Goal: Task Accomplishment & Management: Manage account settings

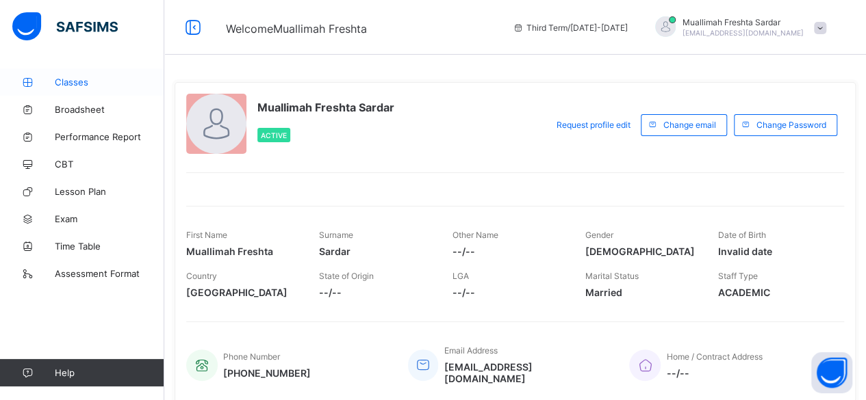
click at [70, 85] on span "Classes" at bounding box center [110, 82] width 110 height 11
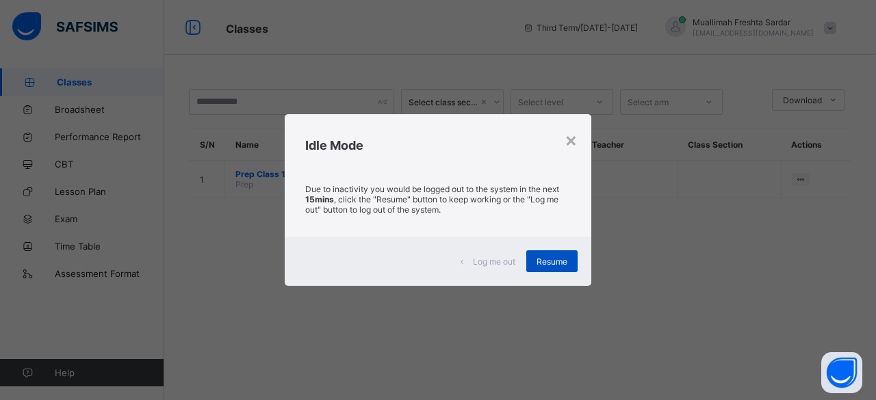
click at [552, 261] on span "Resume" at bounding box center [552, 262] width 31 height 10
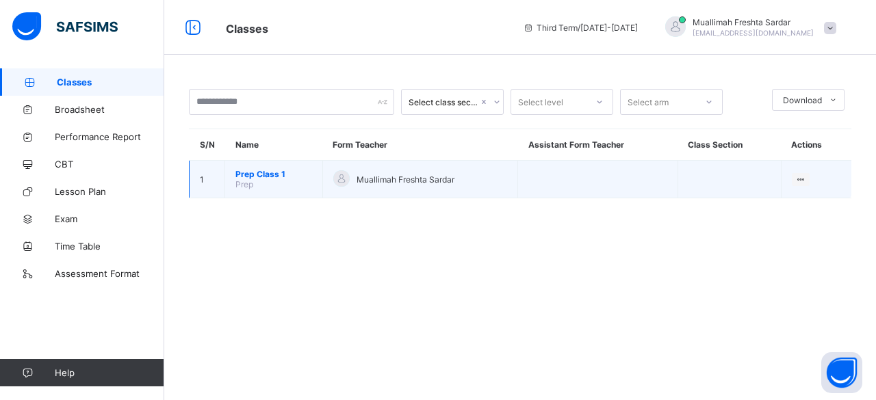
click at [277, 171] on span "Prep Class 1" at bounding box center [273, 174] width 77 height 10
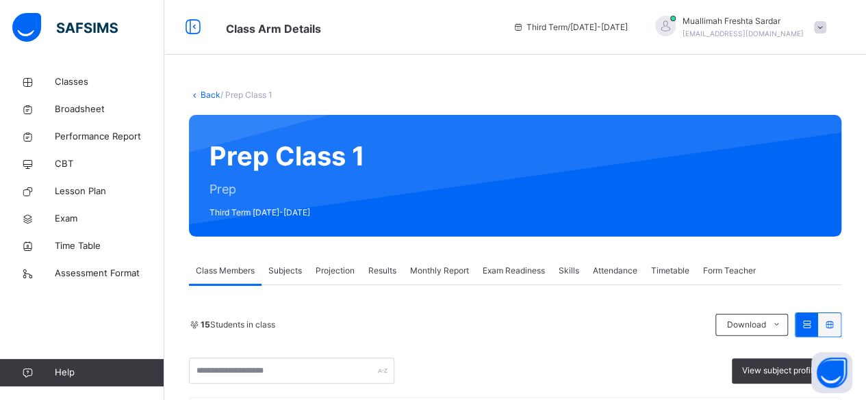
click at [336, 270] on span "Projection" at bounding box center [335, 271] width 39 height 12
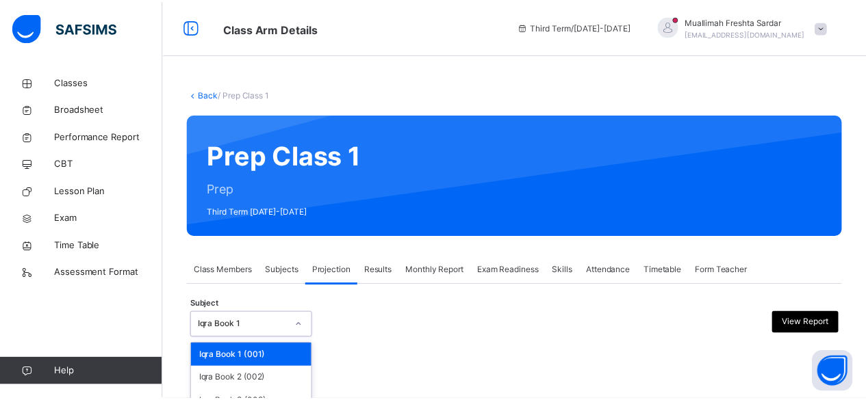
scroll to position [107, 0]
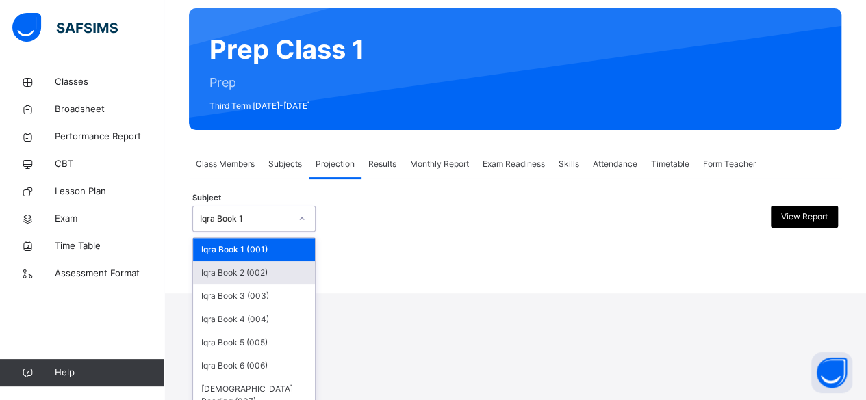
click at [277, 278] on div "Iqra Book 2 (002)" at bounding box center [254, 272] width 122 height 23
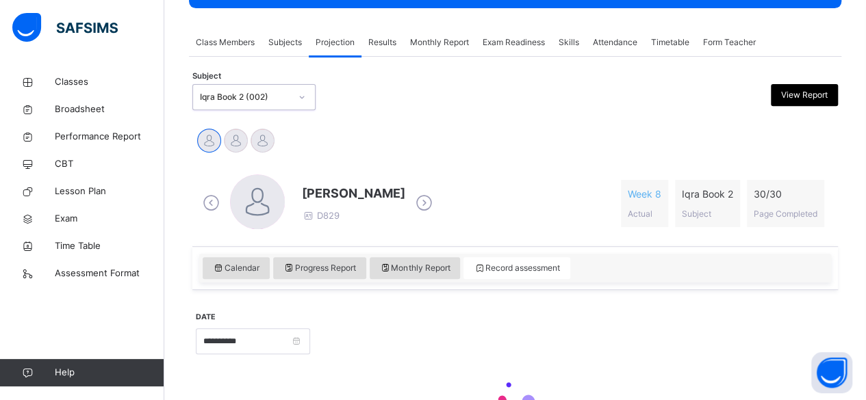
scroll to position [229, 0]
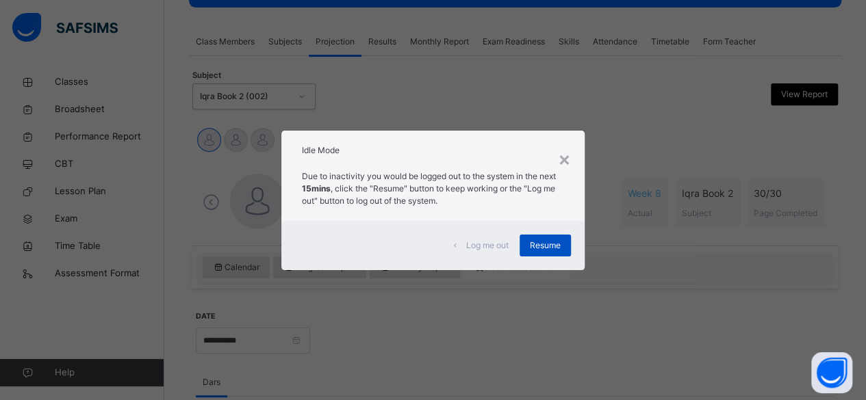
click at [539, 245] on span "Resume" at bounding box center [545, 246] width 31 height 12
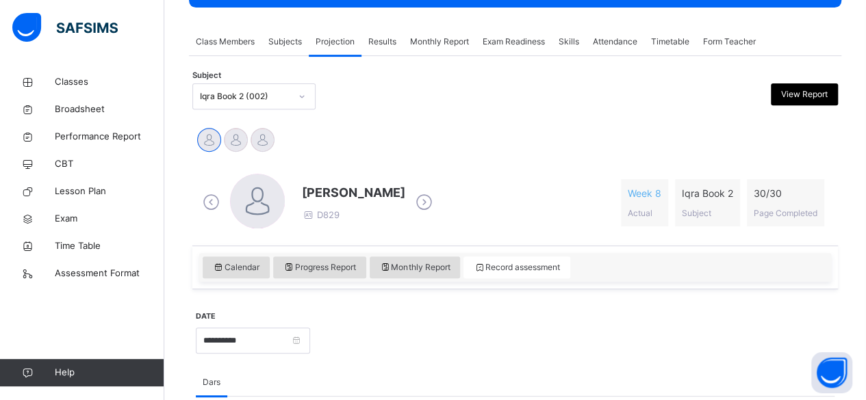
click at [428, 202] on icon at bounding box center [424, 202] width 24 height 21
click at [417, 203] on icon at bounding box center [424, 202] width 24 height 21
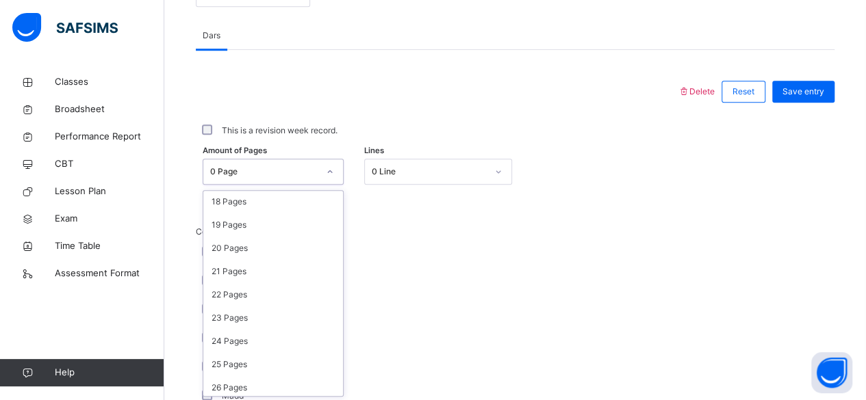
scroll to position [516, 0]
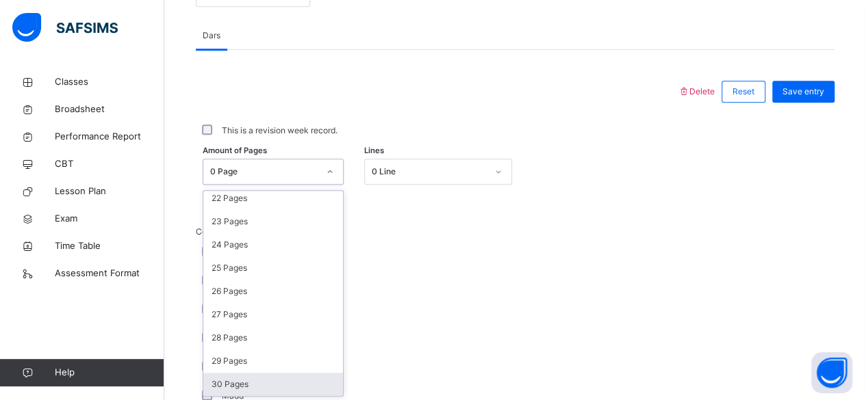
click at [262, 381] on div "30 Pages" at bounding box center [273, 384] width 140 height 23
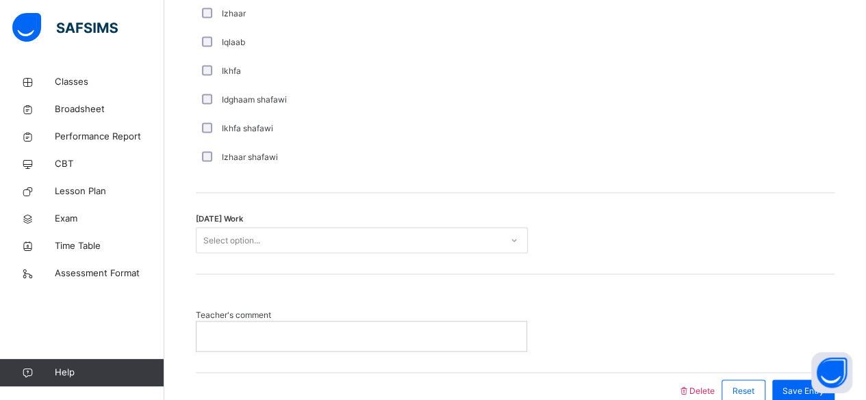
scroll to position [1075, 0]
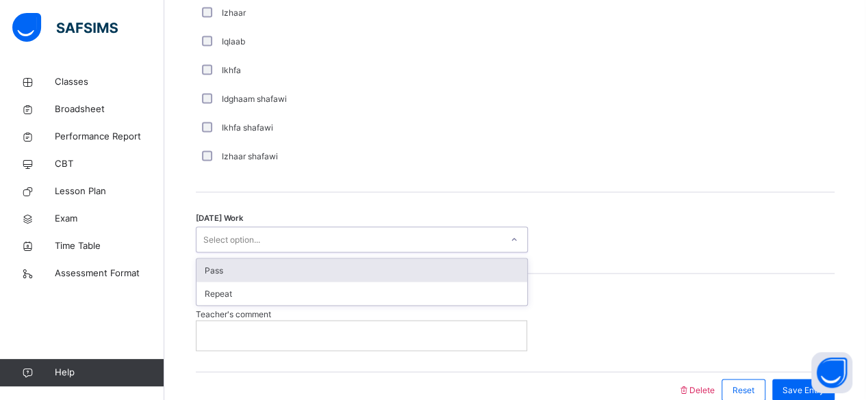
click at [360, 268] on div "Pass" at bounding box center [361, 270] width 331 height 23
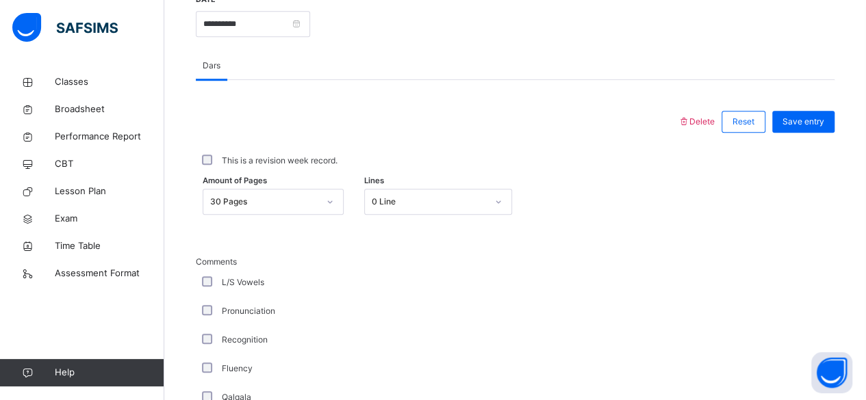
scroll to position [543, 0]
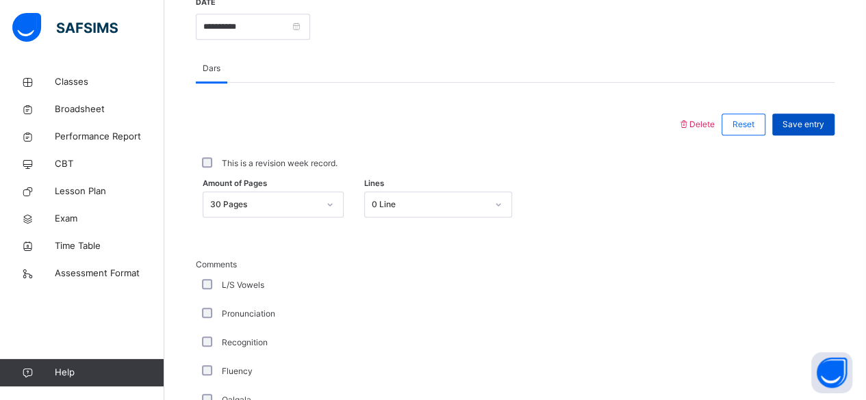
click at [813, 120] on span "Save entry" at bounding box center [803, 124] width 42 height 12
click at [819, 124] on span "Save entry" at bounding box center [803, 124] width 42 height 12
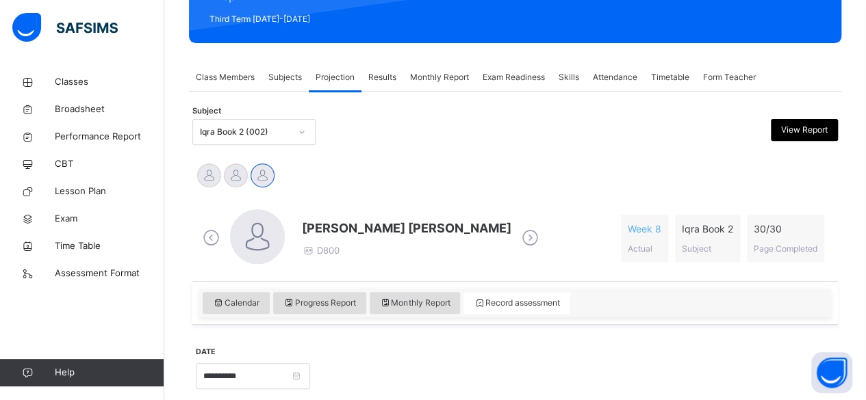
scroll to position [189, 0]
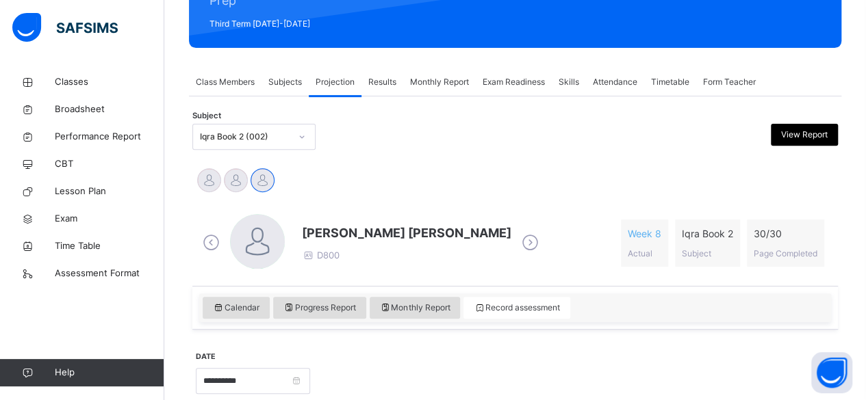
click at [530, 82] on span "Exam Readiness" at bounding box center [514, 82] width 62 height 12
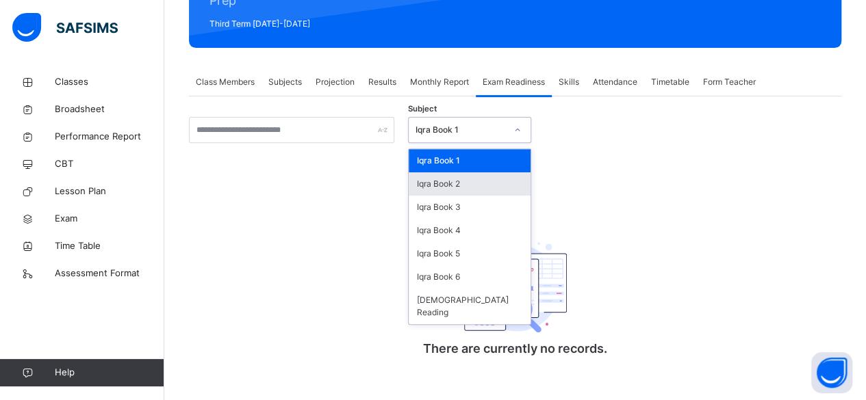
click at [500, 190] on div "Iqra Book 2" at bounding box center [470, 183] width 122 height 23
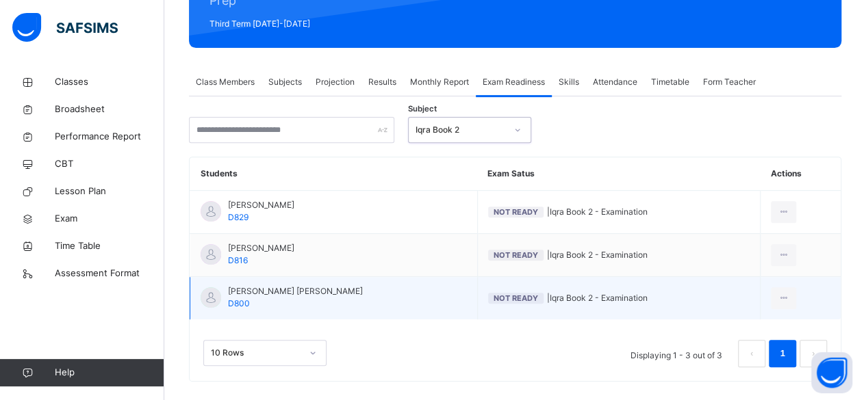
click at [643, 293] on span "Not Ready | Iqra Book 2 - Examination" at bounding box center [618, 298] width 261 height 12
click at [784, 294] on icon at bounding box center [784, 298] width 12 height 12
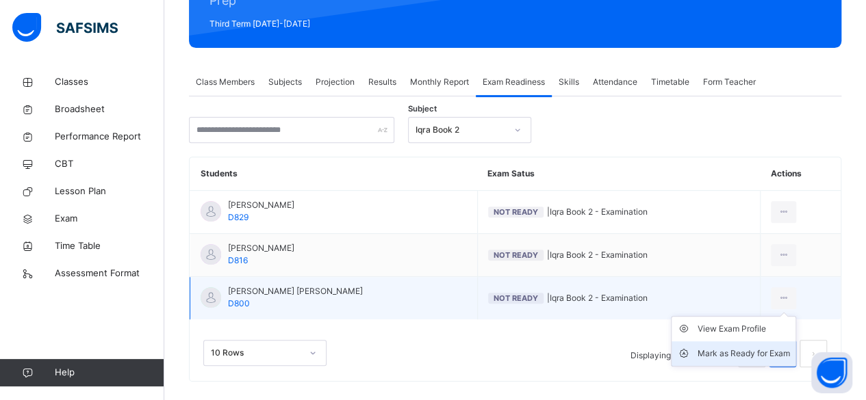
click at [769, 352] on div "Mark as Ready for Exam" at bounding box center [743, 354] width 92 height 14
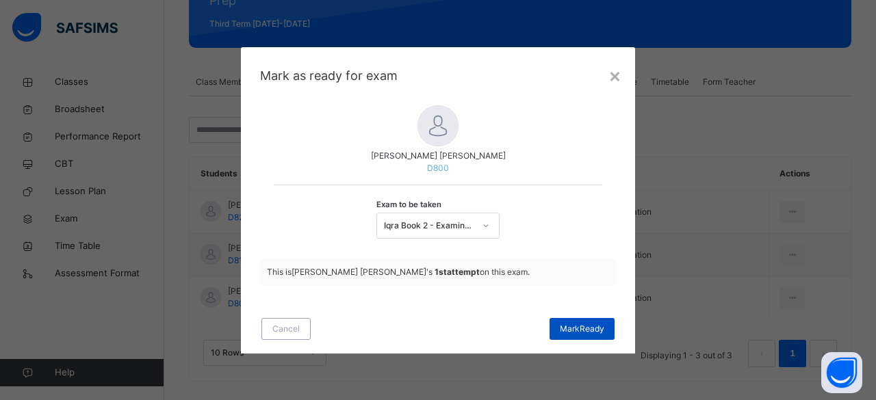
click at [589, 327] on span "[PERSON_NAME]" at bounding box center [582, 329] width 44 height 12
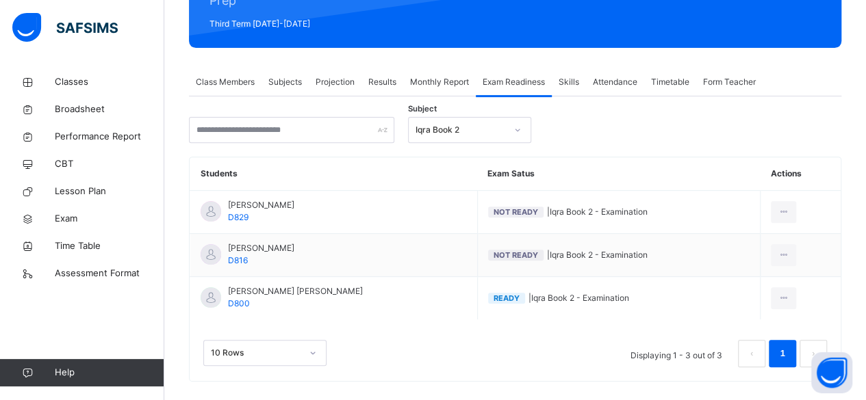
click at [340, 79] on span "Projection" at bounding box center [335, 82] width 39 height 12
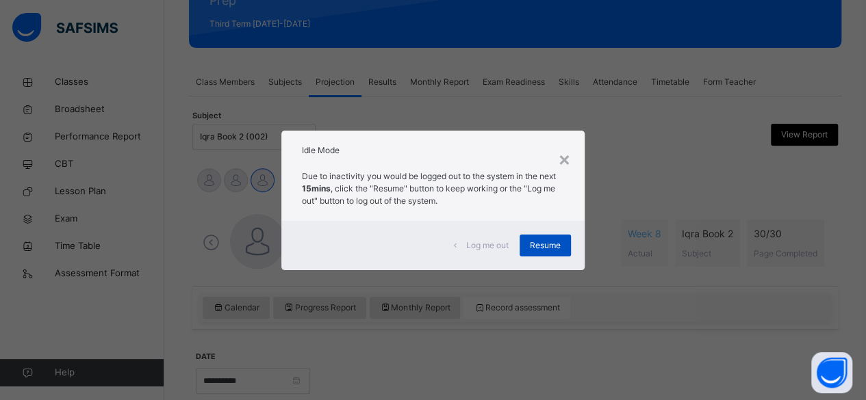
click at [553, 242] on span "Resume" at bounding box center [545, 246] width 31 height 12
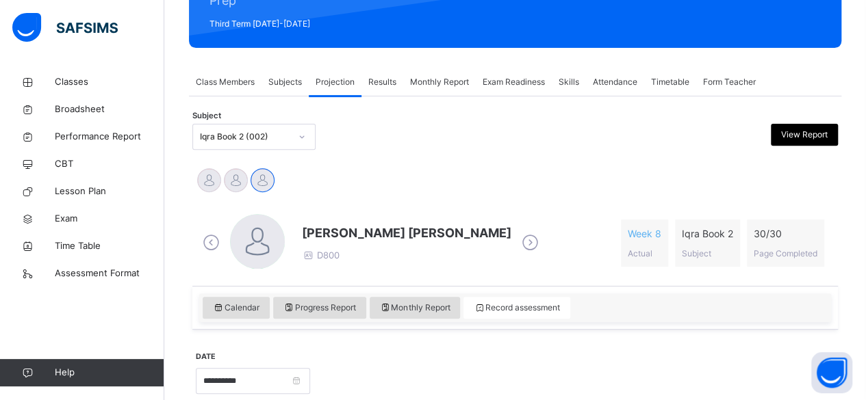
click at [518, 237] on icon at bounding box center [530, 243] width 24 height 21
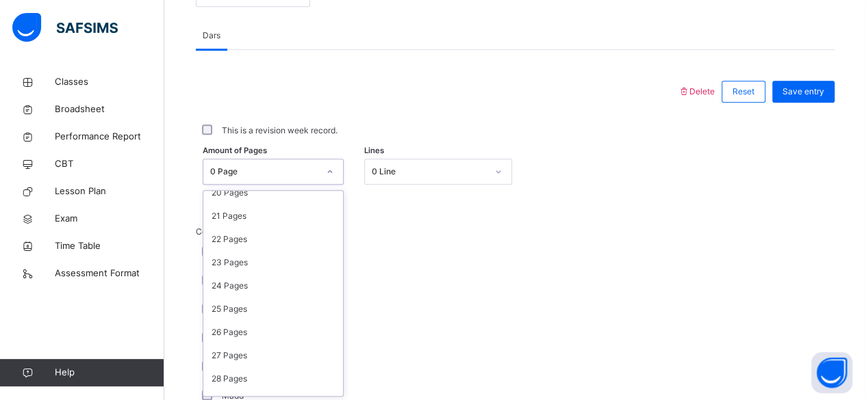
scroll to position [516, 0]
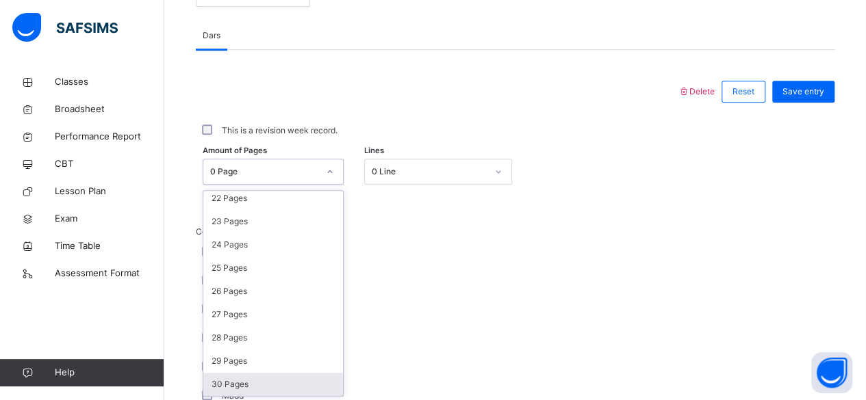
click at [256, 386] on div "30 Pages" at bounding box center [273, 384] width 140 height 23
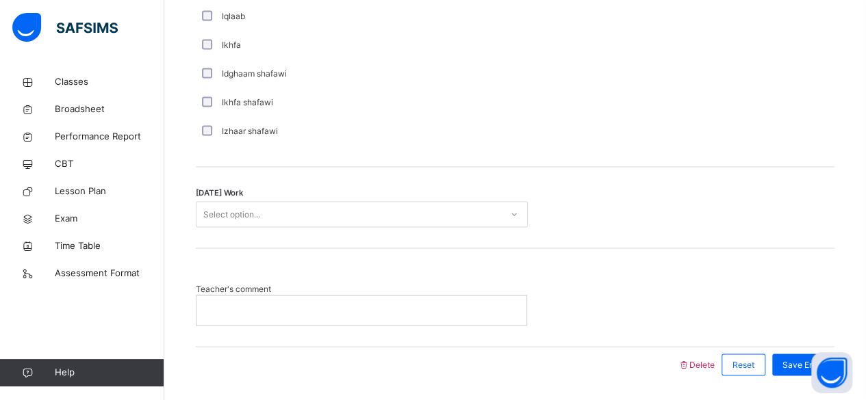
scroll to position [1096, 0]
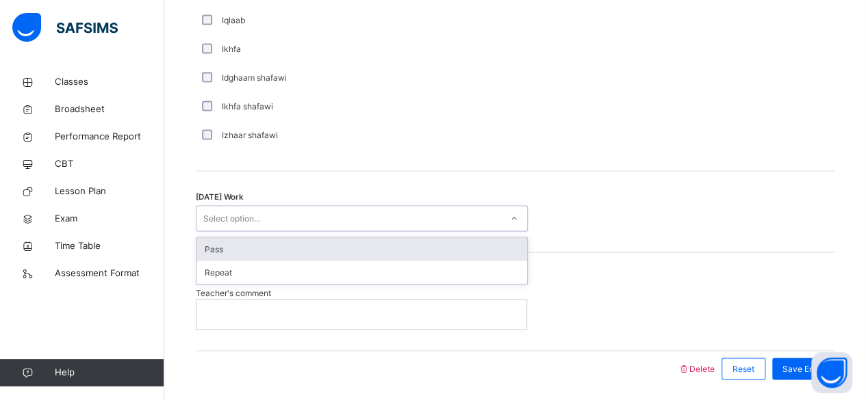
click at [424, 238] on div "Pass" at bounding box center [361, 249] width 331 height 23
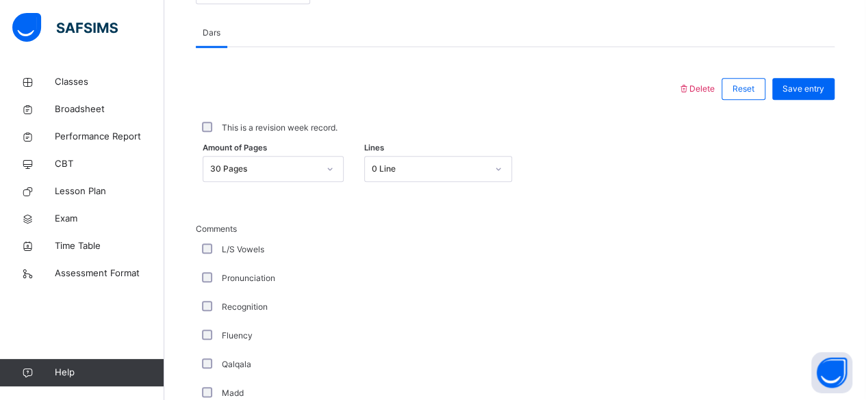
scroll to position [574, 0]
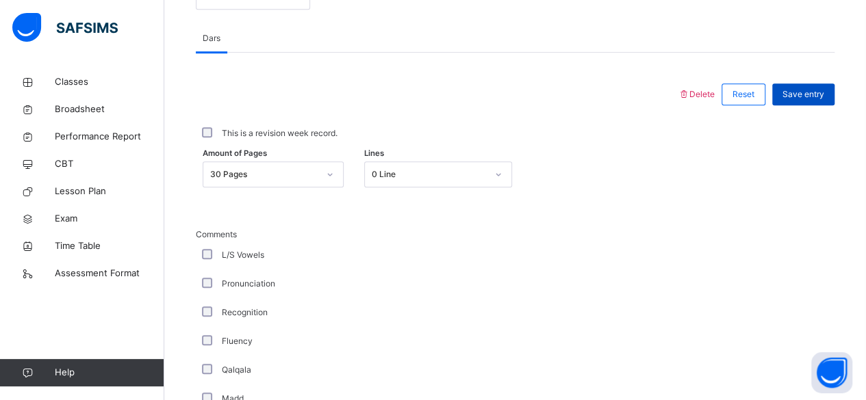
click at [816, 88] on span "Save entry" at bounding box center [803, 94] width 42 height 12
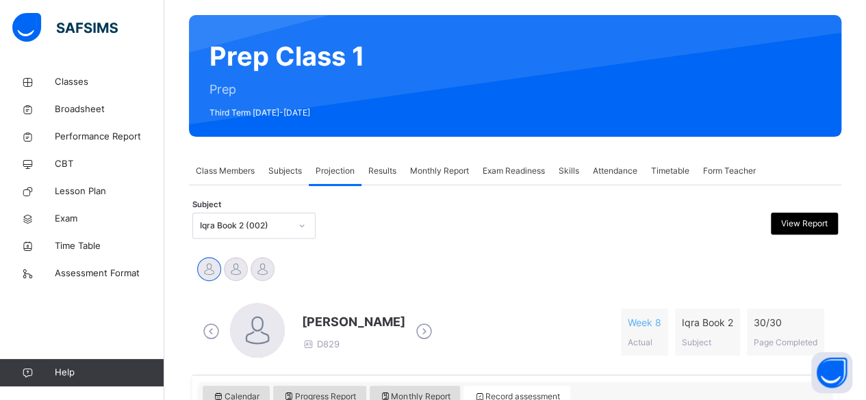
scroll to position [96, 0]
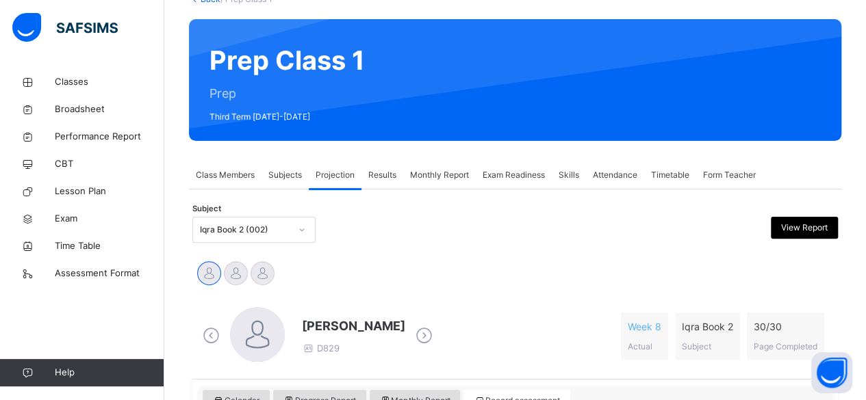
click at [528, 172] on span "Exam Readiness" at bounding box center [514, 175] width 62 height 12
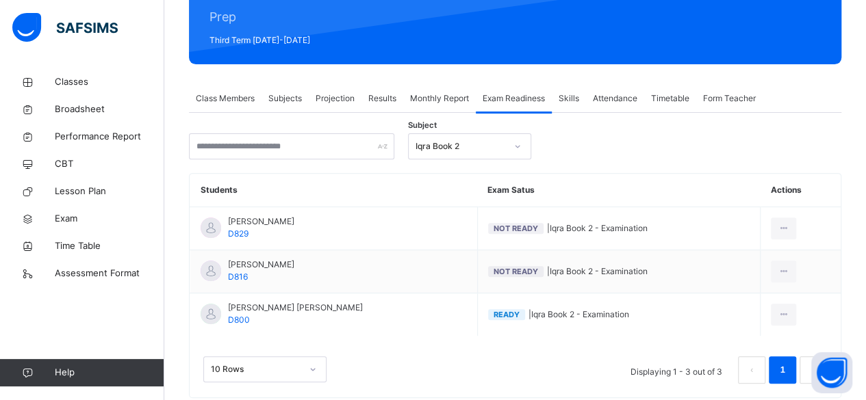
scroll to position [172, 0]
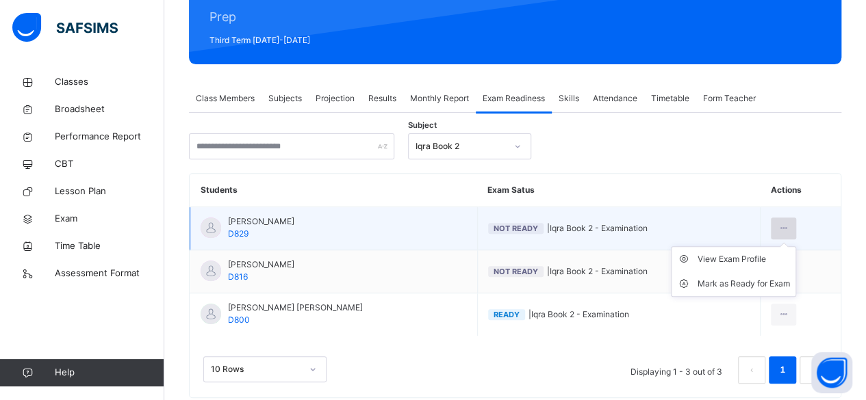
click at [784, 228] on icon at bounding box center [784, 228] width 12 height 12
click at [760, 285] on div "Mark as Ready for Exam" at bounding box center [743, 284] width 92 height 14
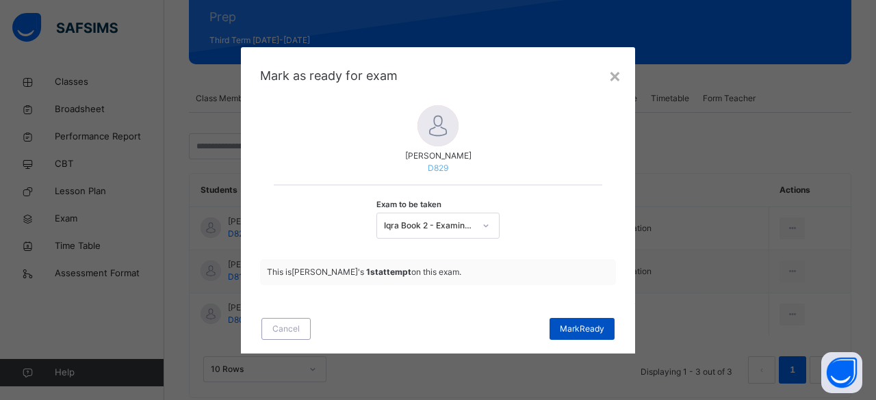
click at [586, 328] on span "[PERSON_NAME]" at bounding box center [582, 329] width 44 height 12
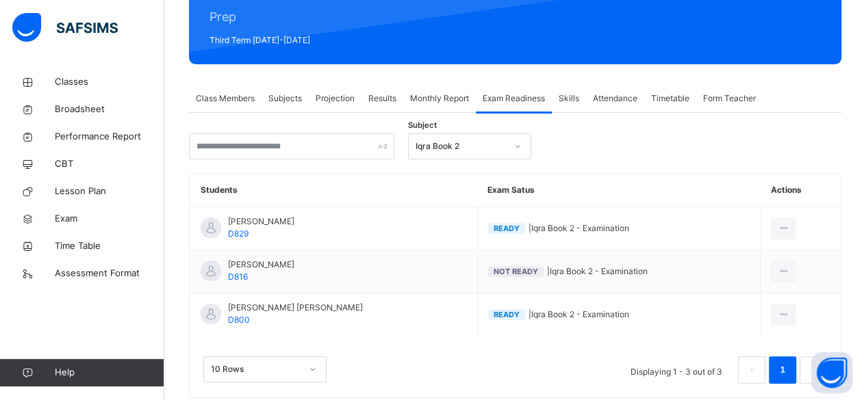
click at [338, 100] on span "Projection" at bounding box center [335, 98] width 39 height 12
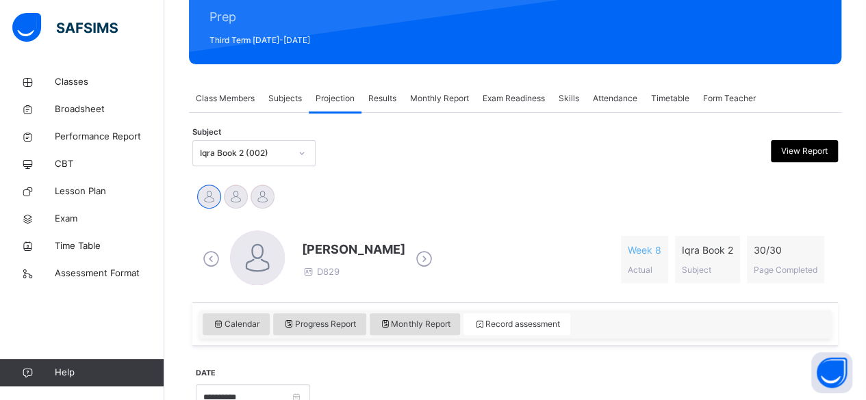
click at [436, 257] on icon at bounding box center [424, 259] width 24 height 21
click at [413, 257] on icon at bounding box center [424, 259] width 24 height 21
click at [518, 256] on icon at bounding box center [530, 259] width 24 height 21
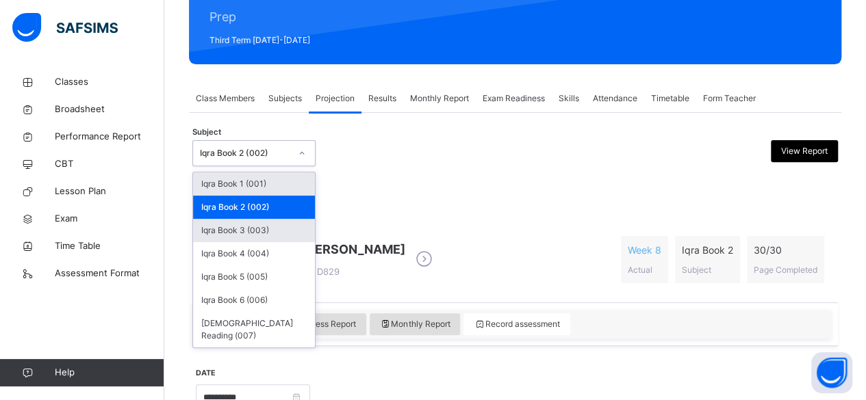
click at [292, 226] on div "Iqra Book 3 (003)" at bounding box center [254, 230] width 122 height 23
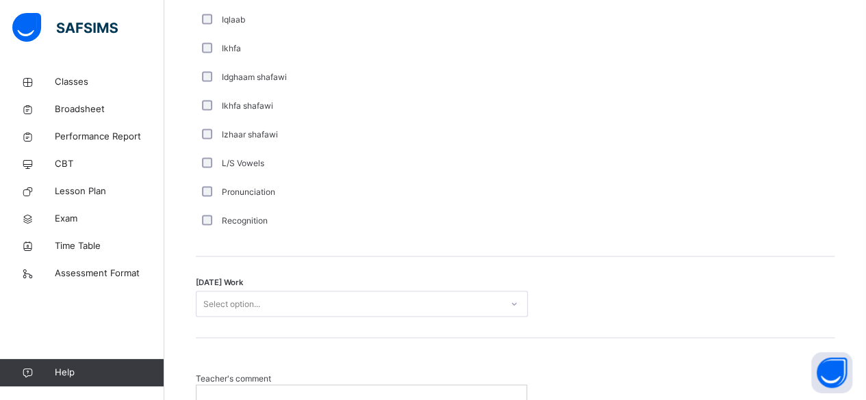
scroll to position [1068, 0]
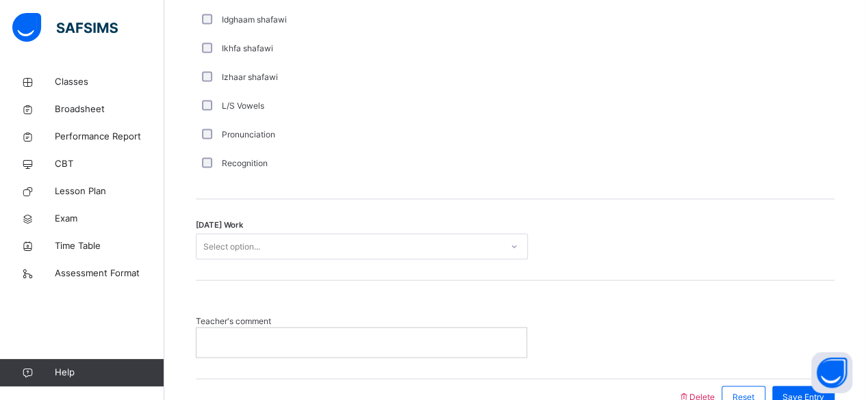
click at [215, 333] on div at bounding box center [361, 342] width 330 height 29
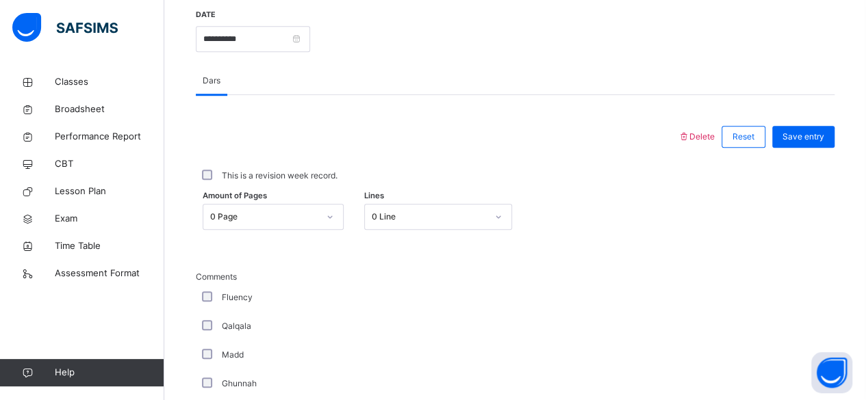
scroll to position [524, 0]
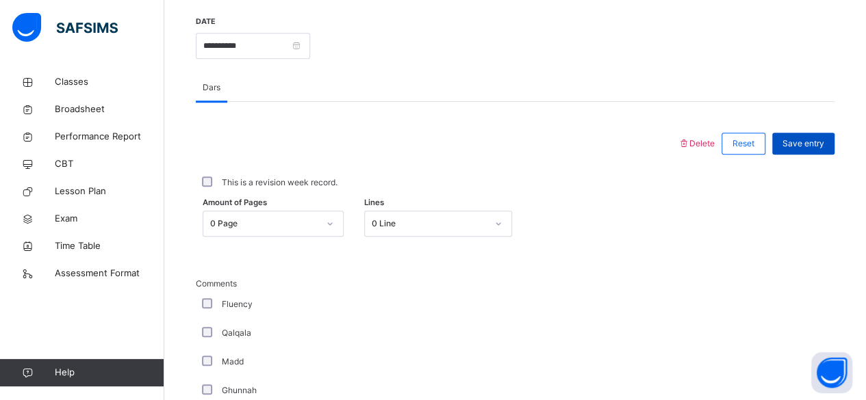
click at [819, 140] on span "Save entry" at bounding box center [803, 144] width 42 height 12
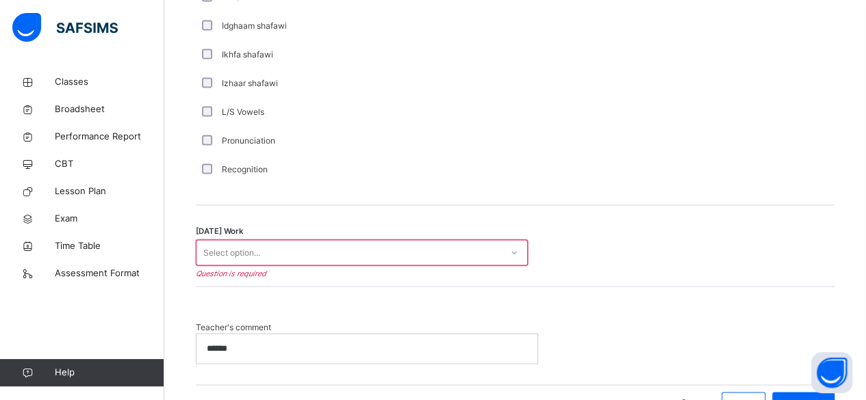
scroll to position [1064, 0]
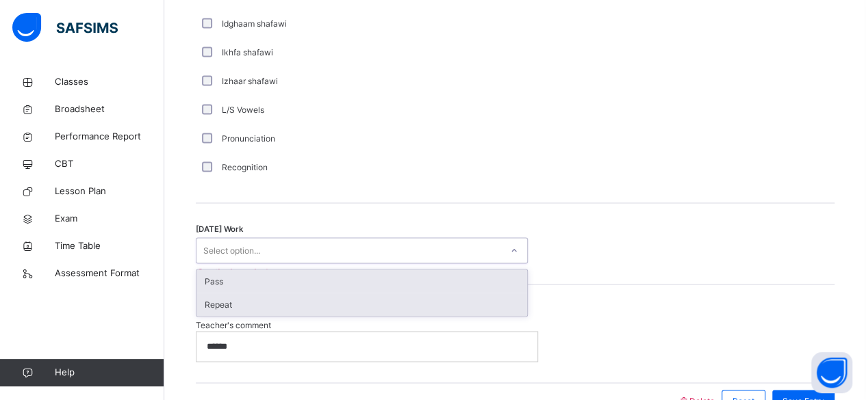
click at [436, 305] on div "Repeat" at bounding box center [361, 304] width 331 height 23
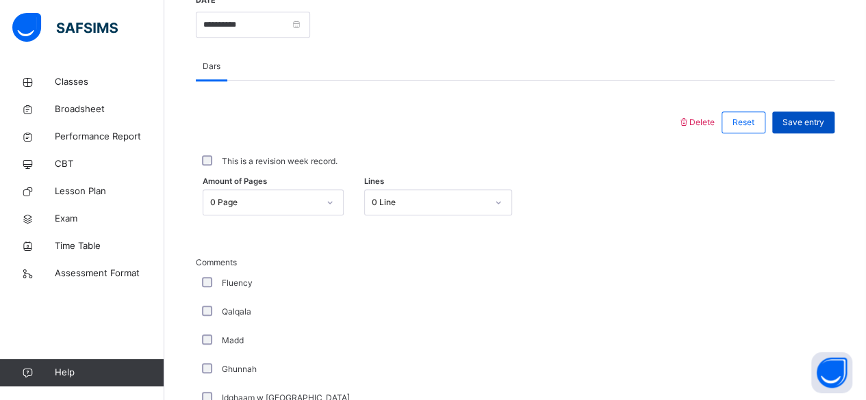
click at [820, 118] on span "Save entry" at bounding box center [803, 122] width 42 height 12
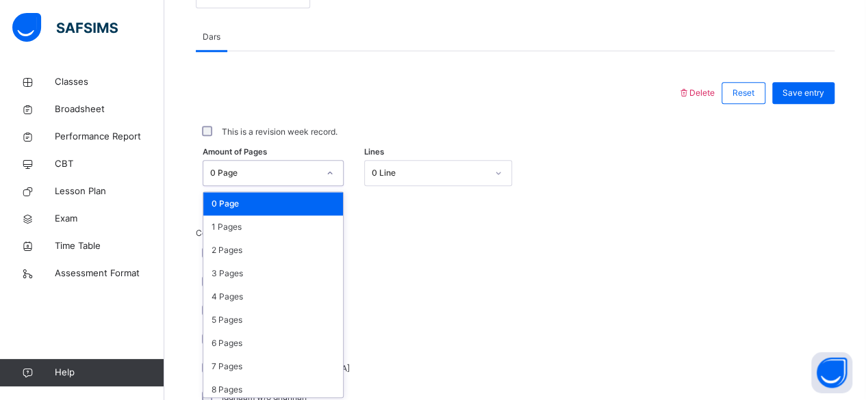
scroll to position [576, 0]
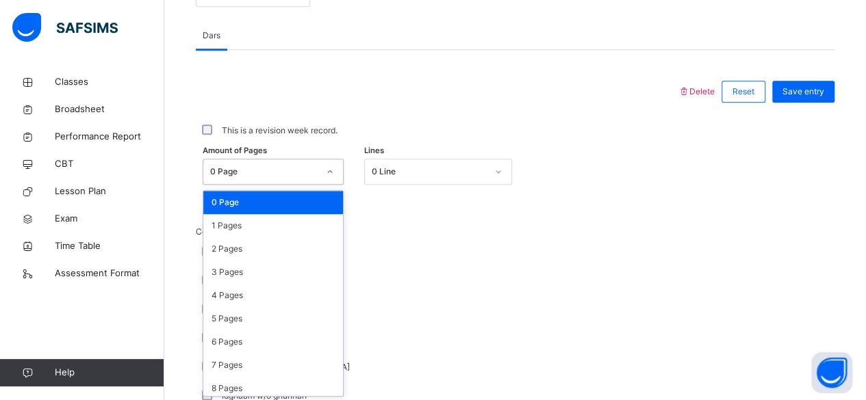
click at [418, 231] on span "Comments" at bounding box center [367, 232] width 342 height 12
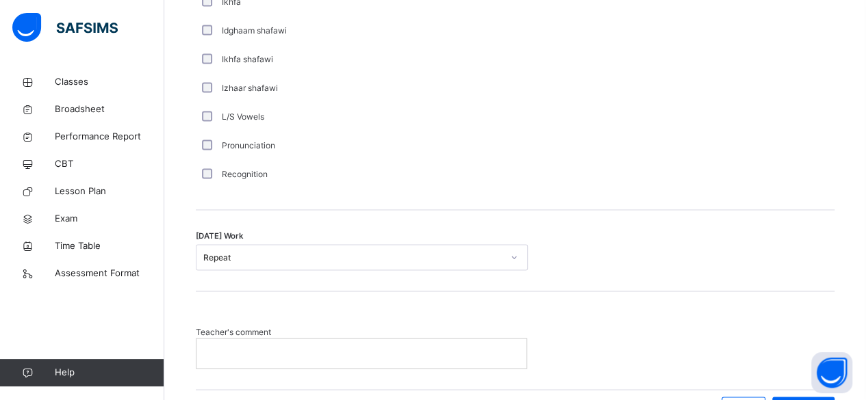
scroll to position [1065, 0]
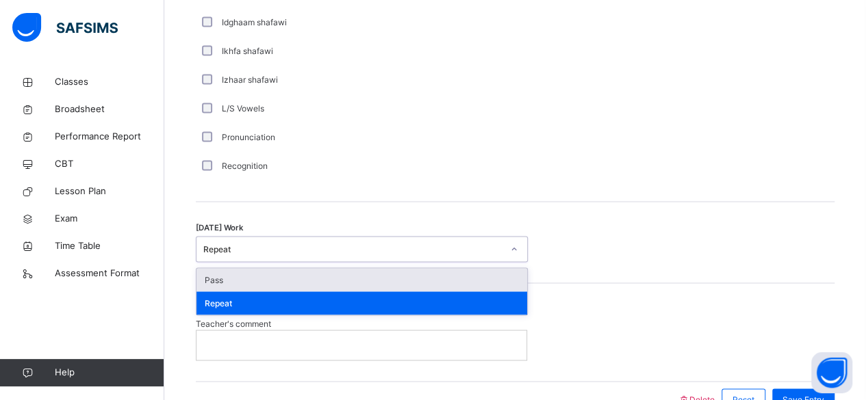
click at [450, 302] on div "Repeat" at bounding box center [361, 303] width 331 height 23
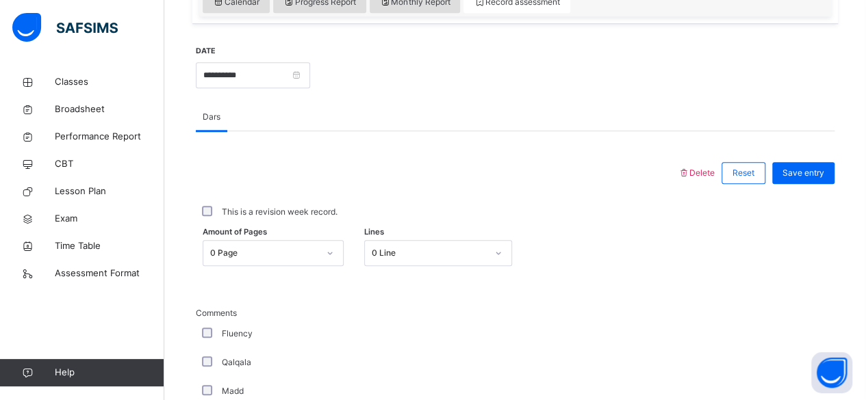
scroll to position [494, 0]
click at [821, 172] on span "Save entry" at bounding box center [803, 174] width 42 height 12
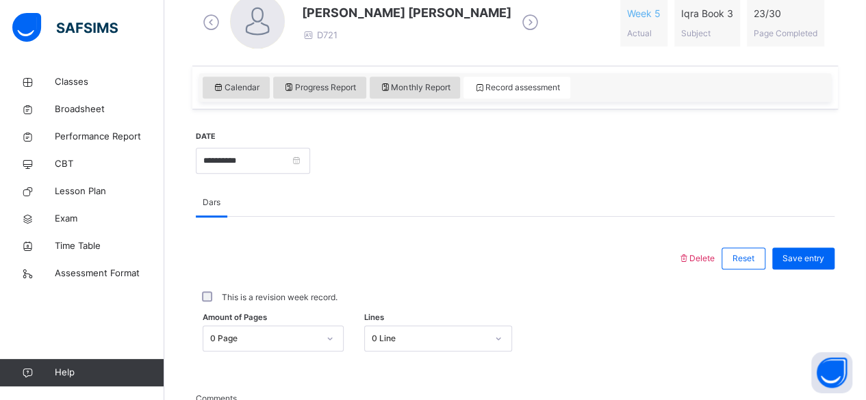
scroll to position [401, 0]
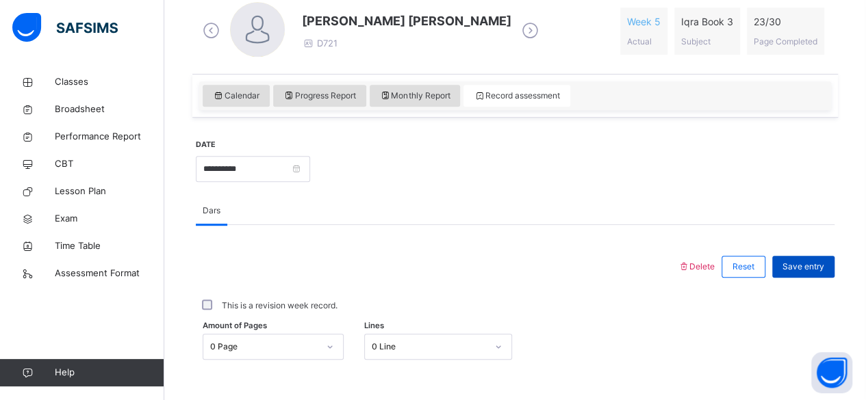
click at [811, 266] on span "Save entry" at bounding box center [803, 267] width 42 height 12
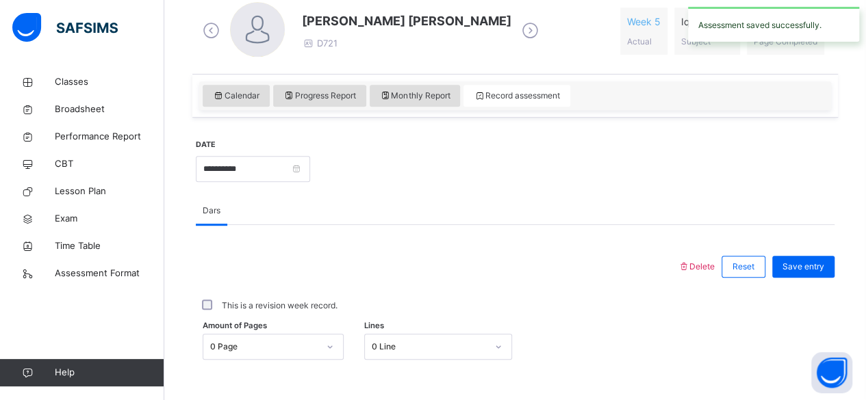
click at [518, 30] on icon at bounding box center [530, 31] width 24 height 21
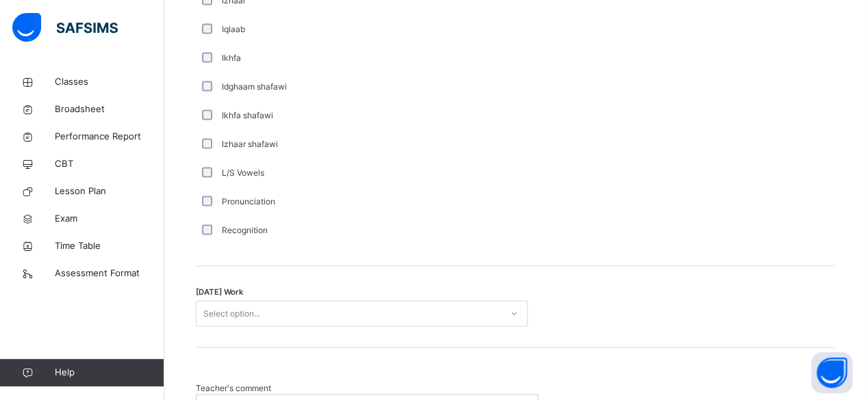
scroll to position [1054, 0]
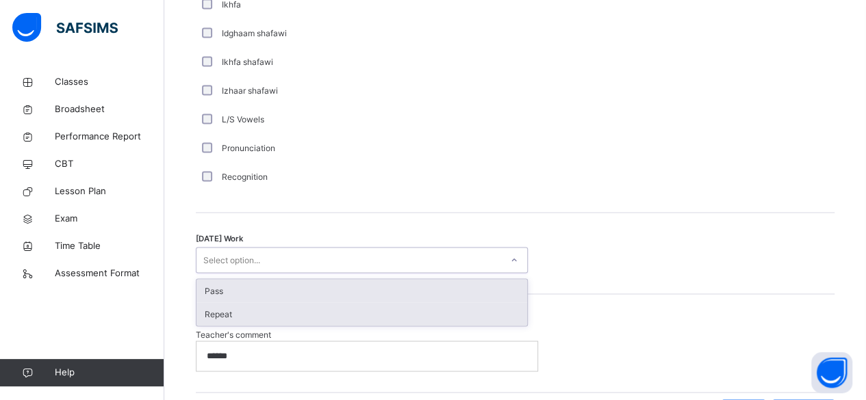
click at [461, 312] on div "Repeat" at bounding box center [361, 314] width 331 height 23
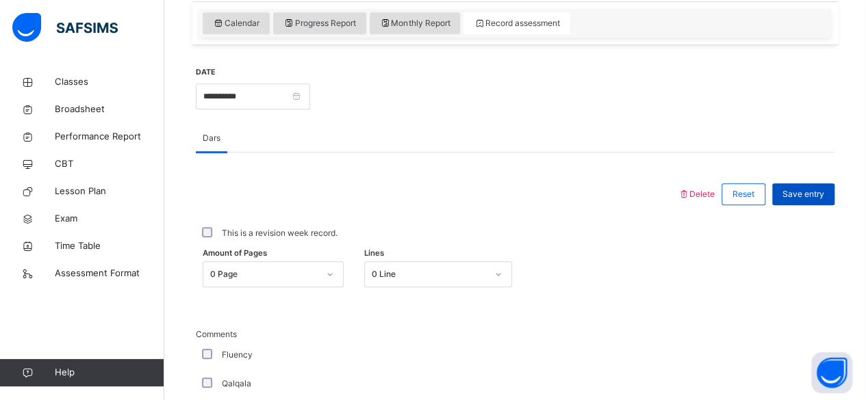
click at [820, 193] on span "Save entry" at bounding box center [803, 194] width 42 height 12
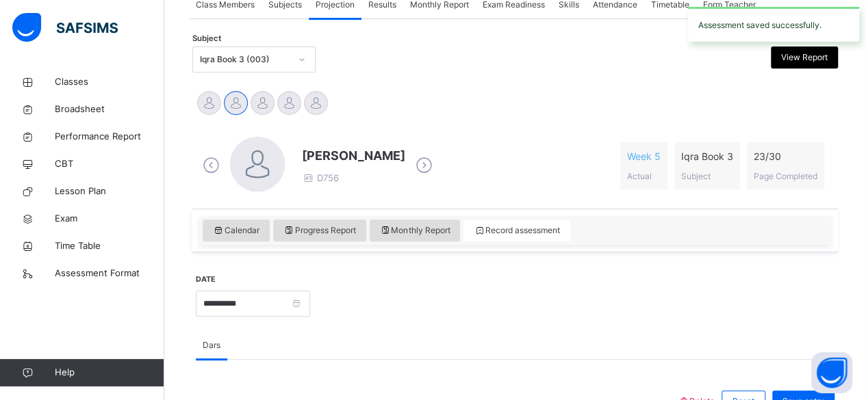
scroll to position [257, 0]
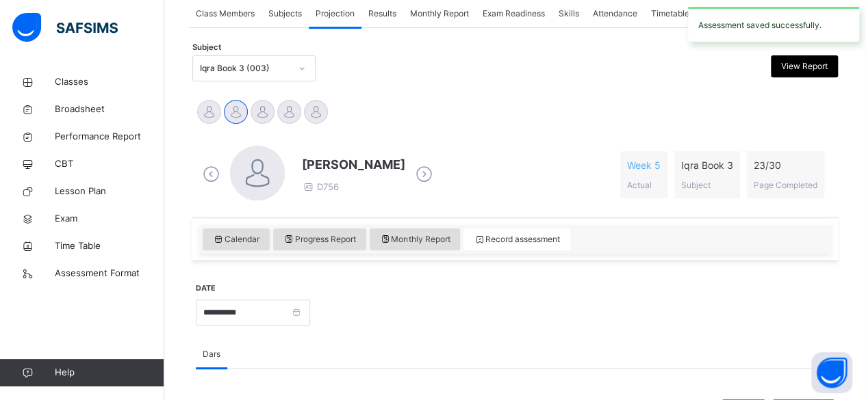
click at [412, 172] on icon at bounding box center [424, 174] width 24 height 21
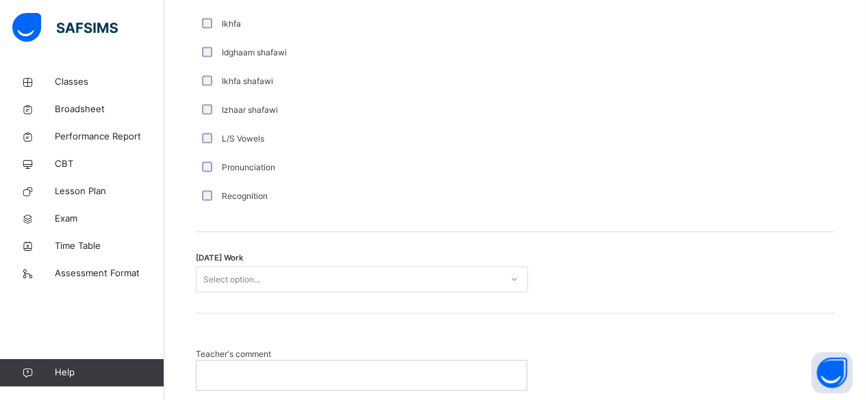
scroll to position [1036, 0]
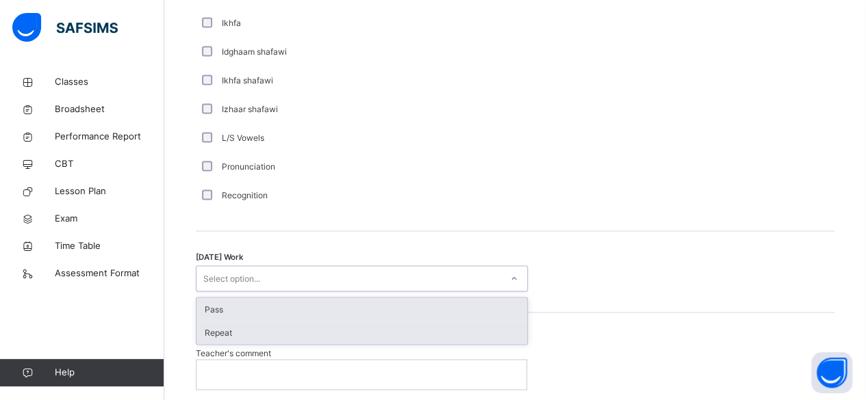
click at [500, 329] on div "Repeat" at bounding box center [361, 332] width 331 height 23
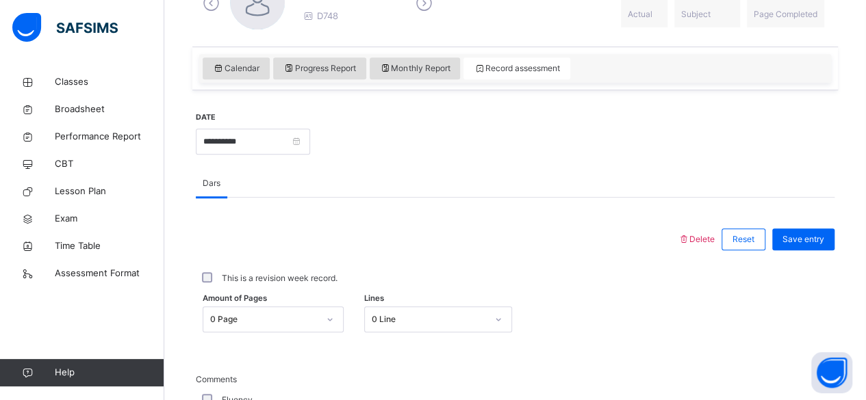
scroll to position [432, 0]
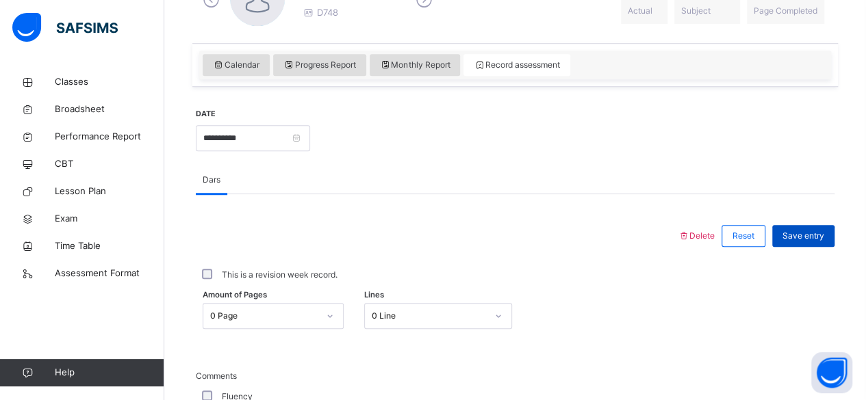
click at [816, 237] on span "Save entry" at bounding box center [803, 236] width 42 height 12
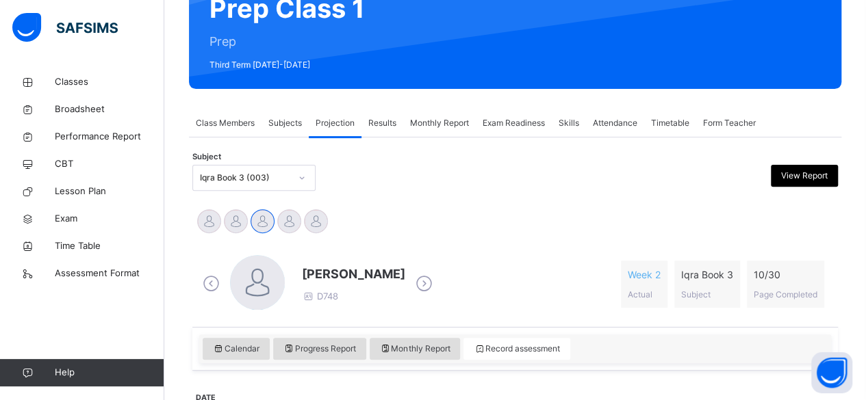
scroll to position [147, 0]
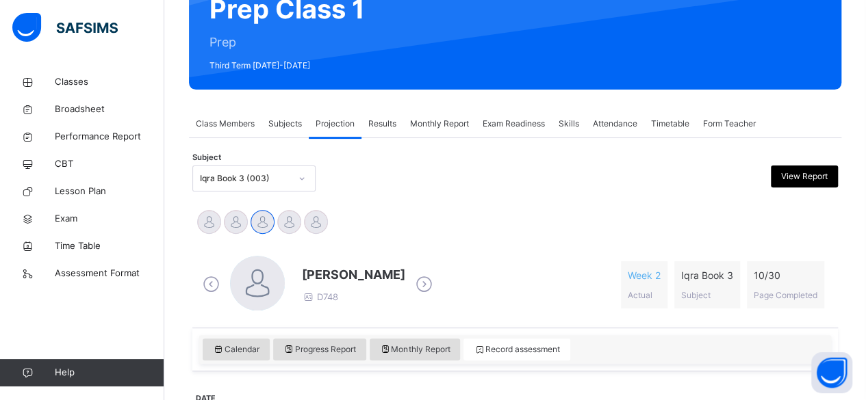
click at [421, 282] on icon at bounding box center [424, 284] width 24 height 21
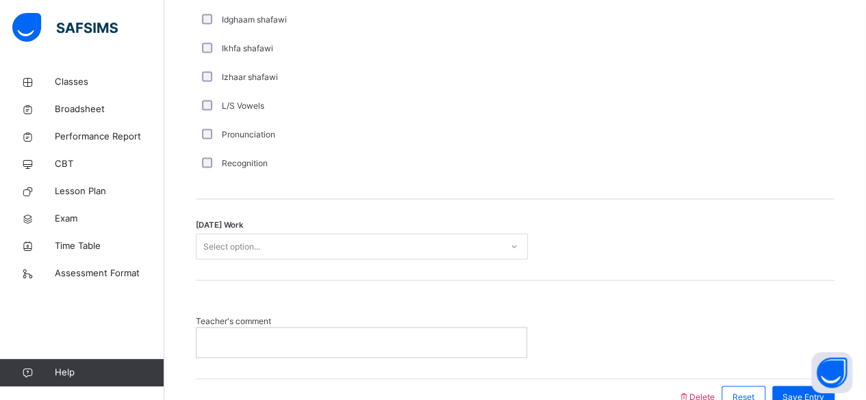
scroll to position [1068, 0]
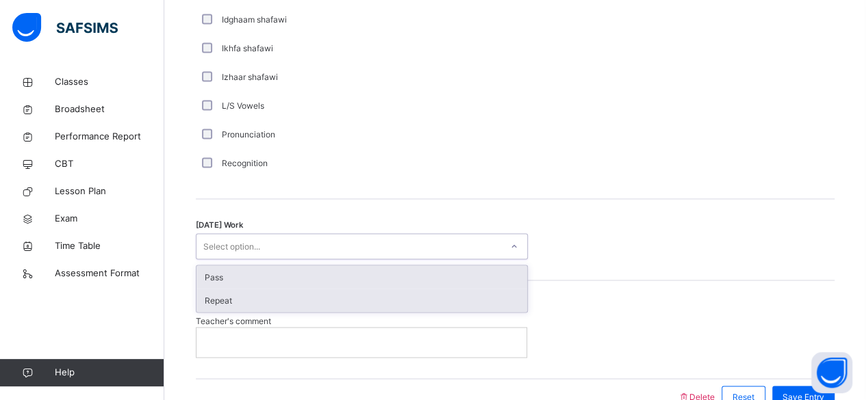
click at [395, 293] on div "Repeat" at bounding box center [361, 300] width 331 height 23
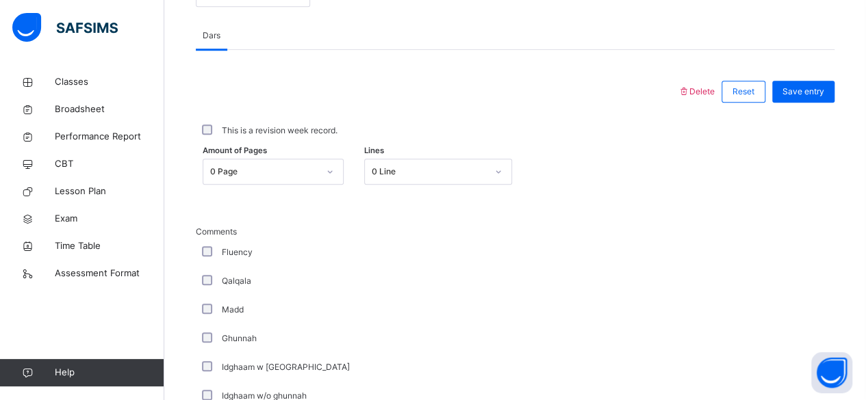
scroll to position [576, 0]
click at [820, 90] on span "Save entry" at bounding box center [803, 92] width 42 height 12
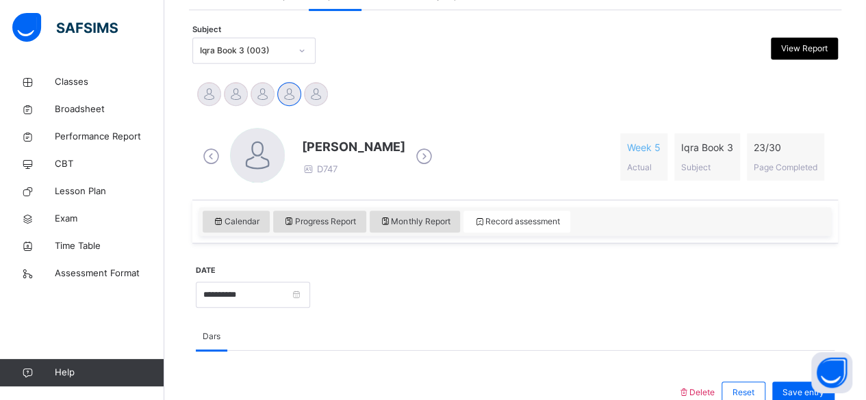
scroll to position [274, 0]
click at [414, 163] on icon at bounding box center [424, 157] width 24 height 21
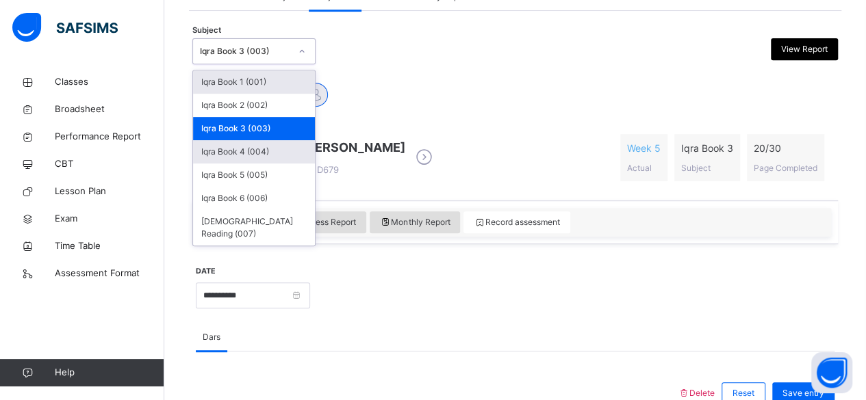
click at [275, 157] on div "Iqra Book 4 (004)" at bounding box center [254, 151] width 122 height 23
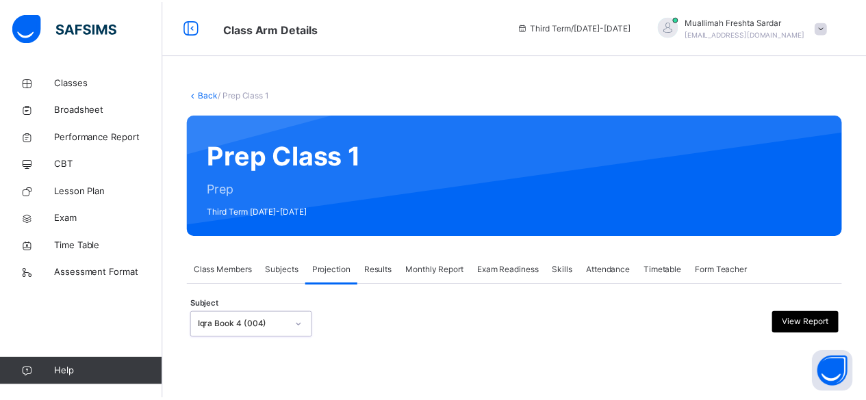
scroll to position [107, 0]
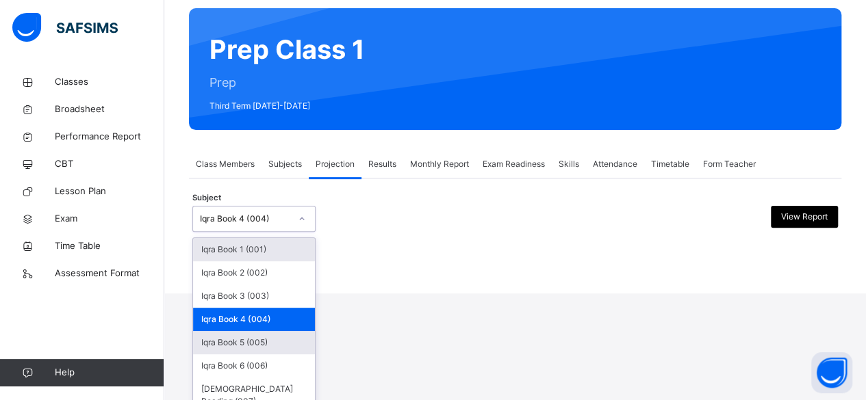
click at [271, 342] on div "Iqra Book 5 (005)" at bounding box center [254, 342] width 122 height 23
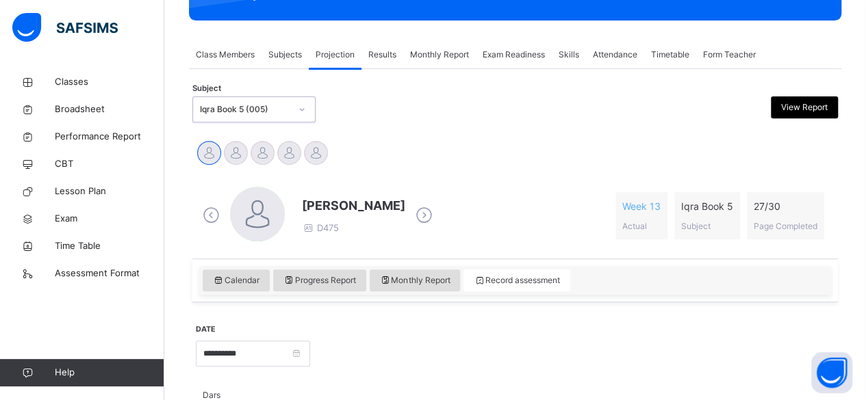
scroll to position [217, 0]
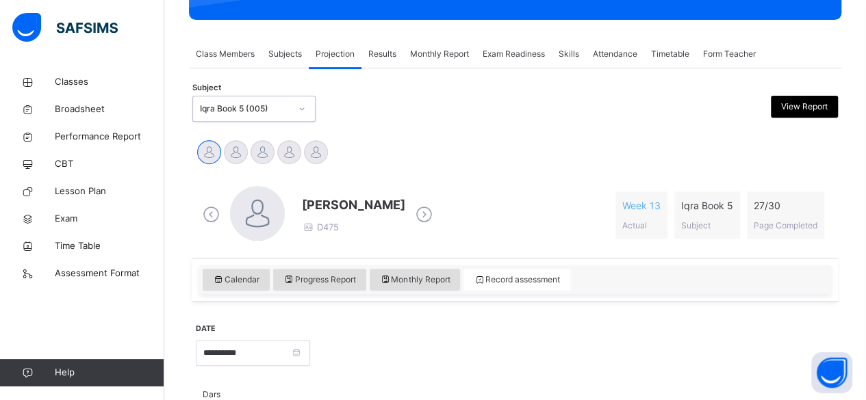
click at [416, 218] on icon at bounding box center [424, 215] width 24 height 21
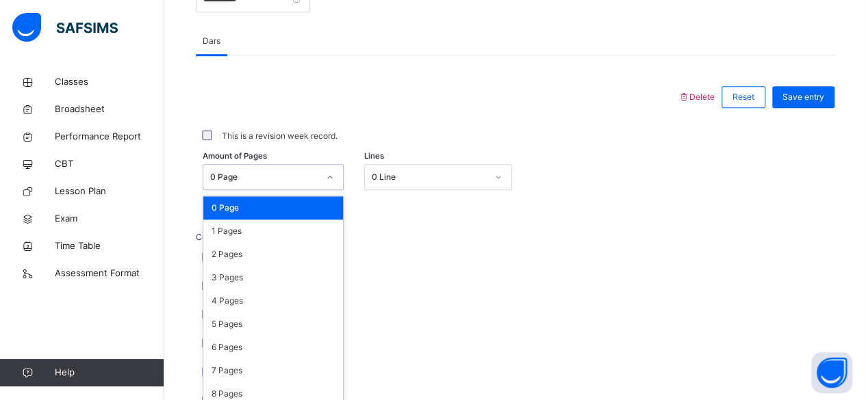
scroll to position [576, 0]
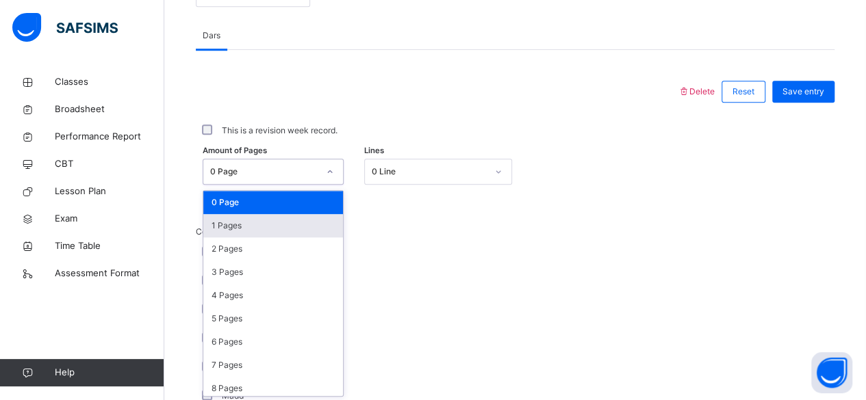
click at [280, 219] on div "1 Pages" at bounding box center [273, 225] width 140 height 23
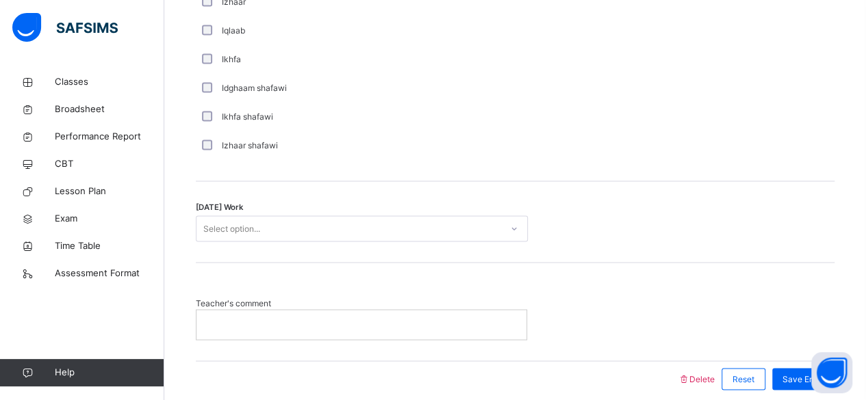
scroll to position [1089, 0]
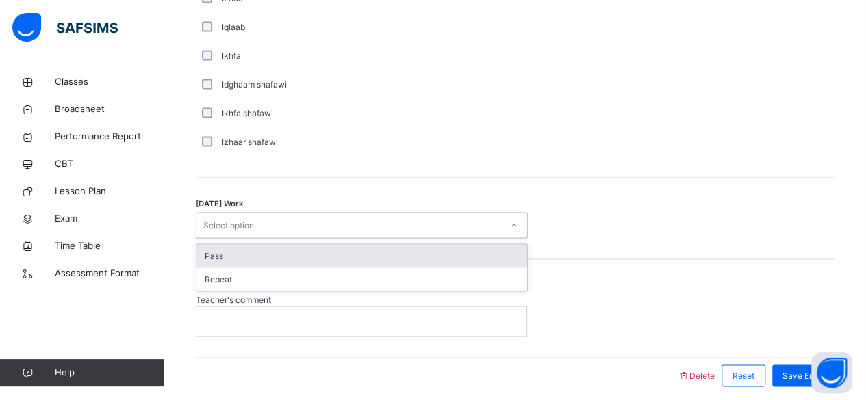
click at [485, 252] on div "Pass" at bounding box center [361, 255] width 331 height 23
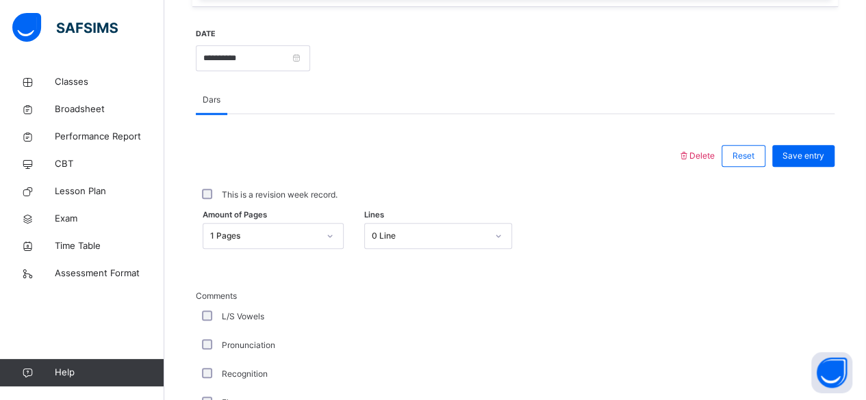
scroll to position [511, 0]
click at [816, 155] on span "Save entry" at bounding box center [803, 157] width 42 height 12
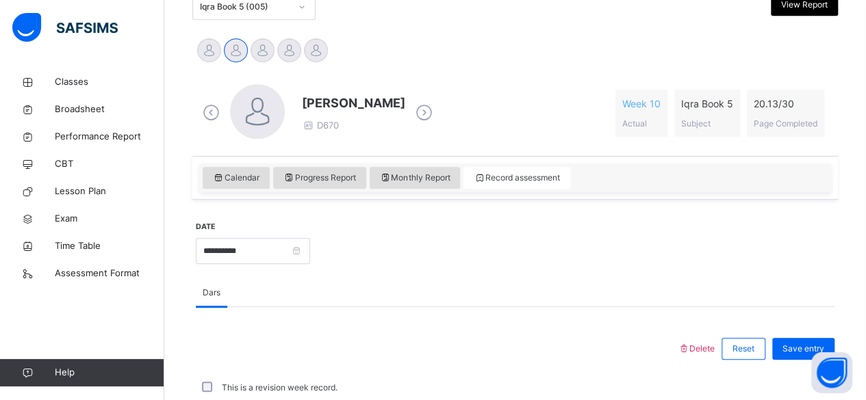
scroll to position [318, 0]
click at [432, 112] on icon at bounding box center [424, 114] width 24 height 21
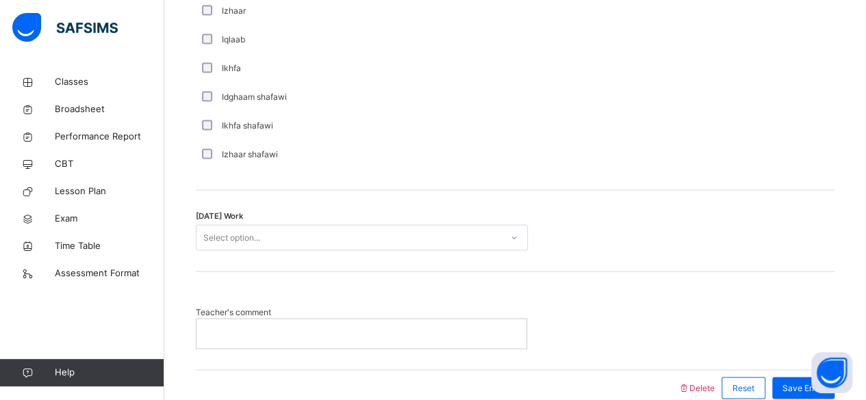
scroll to position [1140, 0]
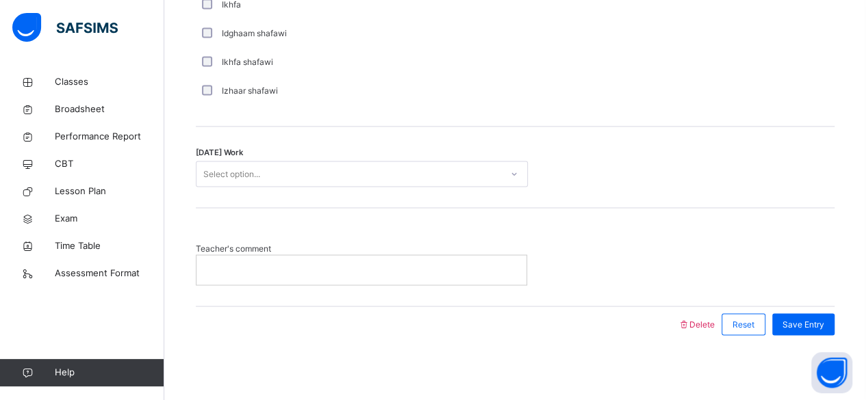
click at [229, 257] on div at bounding box center [361, 269] width 330 height 29
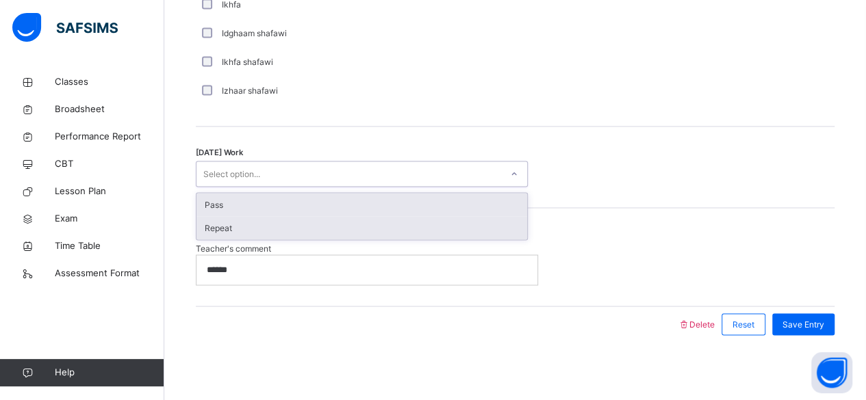
click at [405, 229] on div "Repeat" at bounding box center [361, 227] width 331 height 23
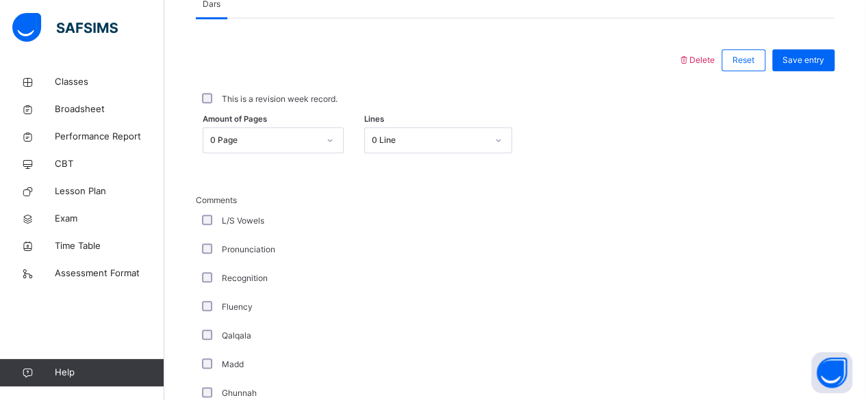
scroll to position [606, 0]
click at [813, 57] on span "Save entry" at bounding box center [803, 61] width 42 height 12
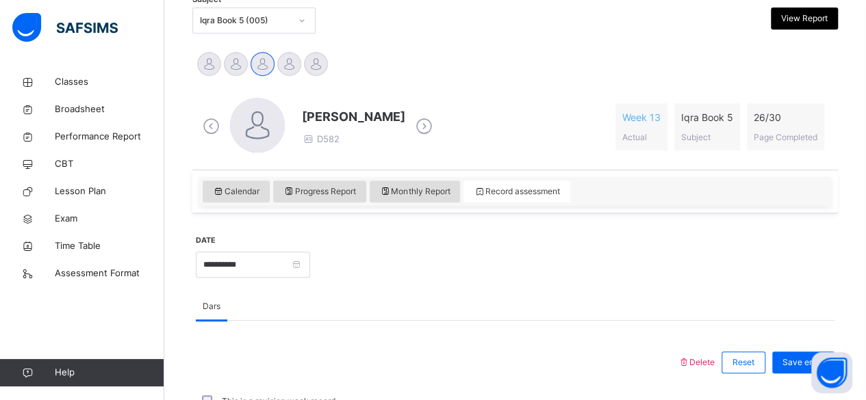
scroll to position [303, 0]
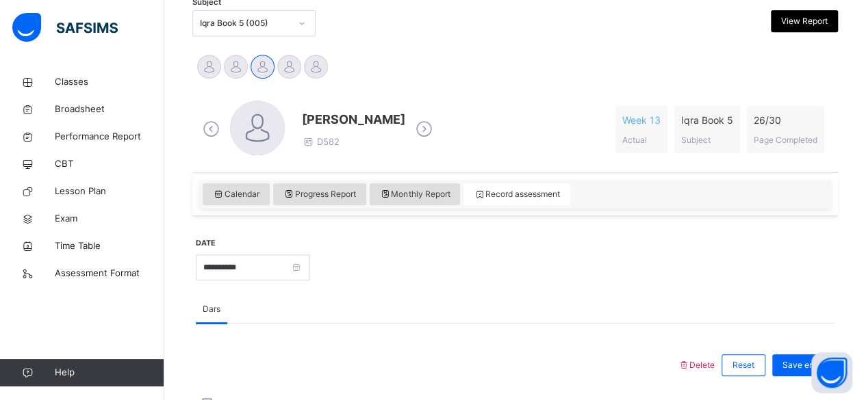
click at [436, 125] on icon at bounding box center [424, 129] width 24 height 21
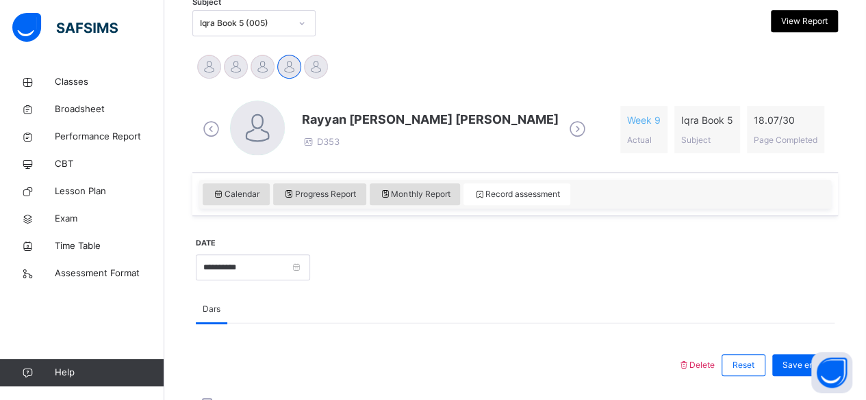
click at [565, 129] on icon at bounding box center [577, 129] width 24 height 21
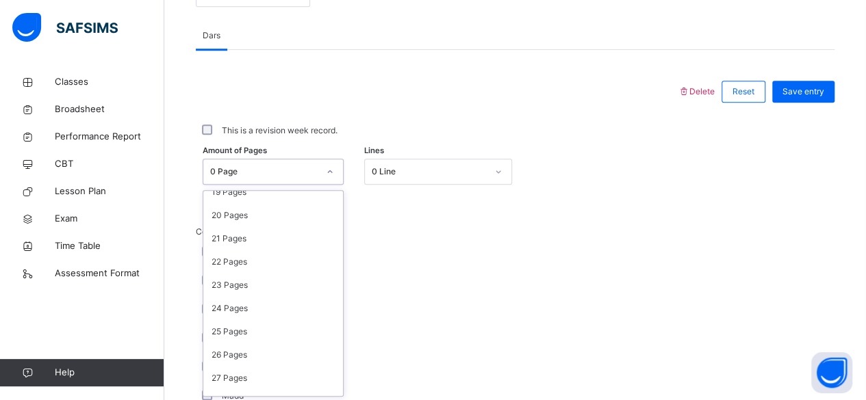
scroll to position [516, 0]
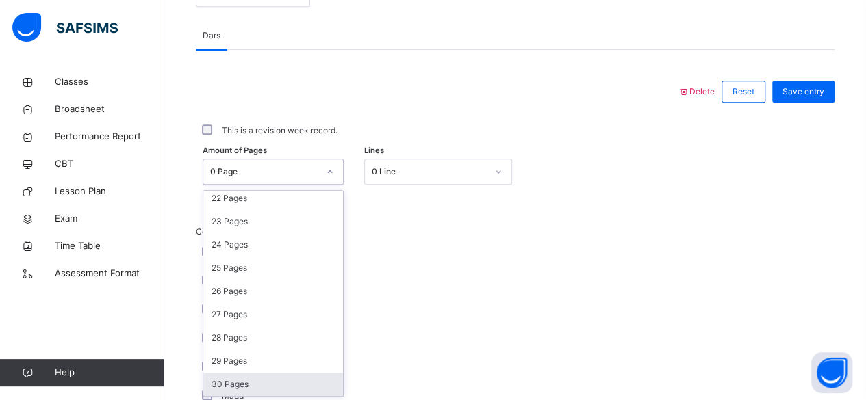
click at [259, 387] on div "30 Pages" at bounding box center [273, 384] width 140 height 23
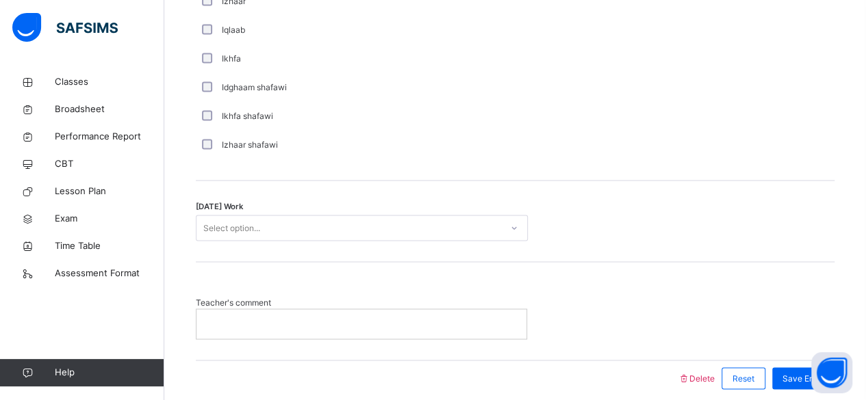
scroll to position [1087, 0]
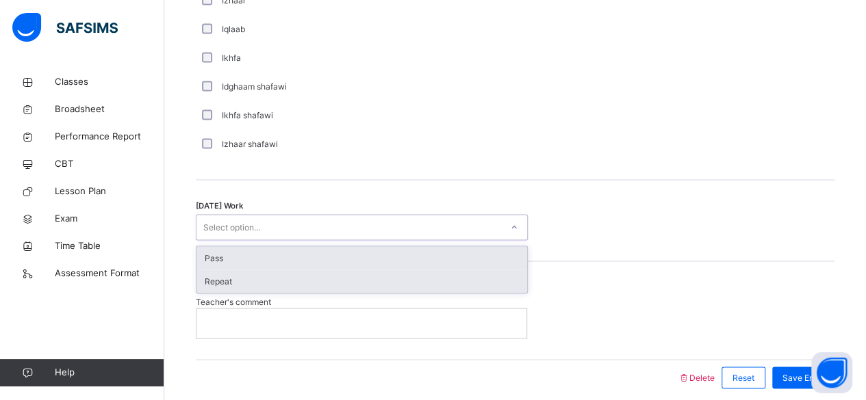
click at [508, 282] on div "Repeat" at bounding box center [361, 281] width 331 height 23
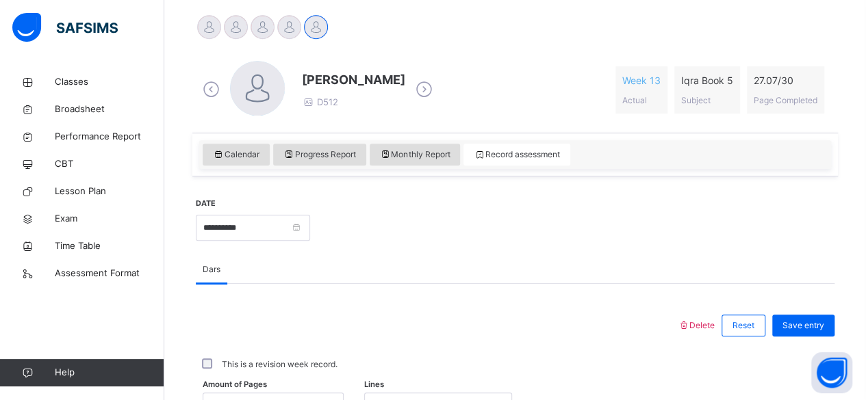
scroll to position [341, 0]
click at [823, 325] on span "Save entry" at bounding box center [803, 327] width 42 height 12
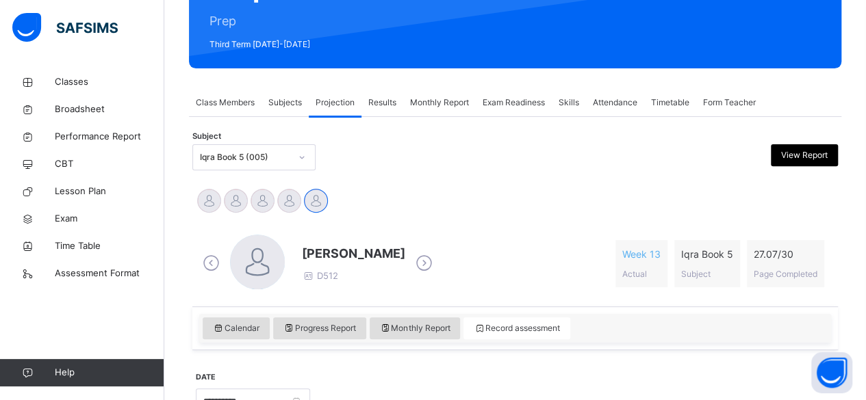
scroll to position [162, 0]
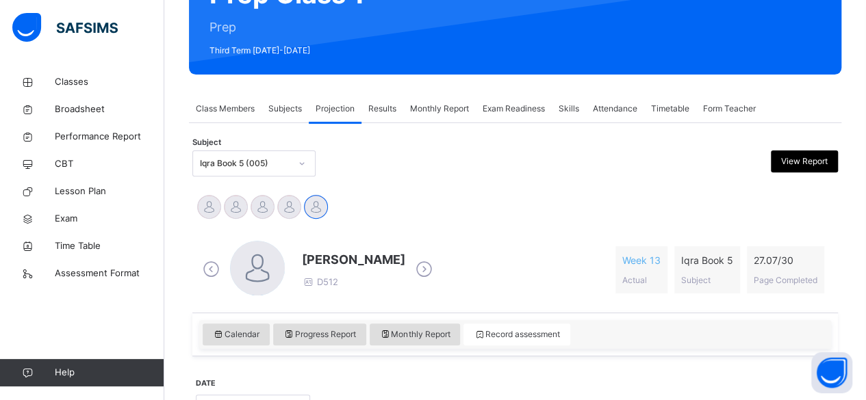
click at [516, 108] on span "Exam Readiness" at bounding box center [514, 109] width 62 height 12
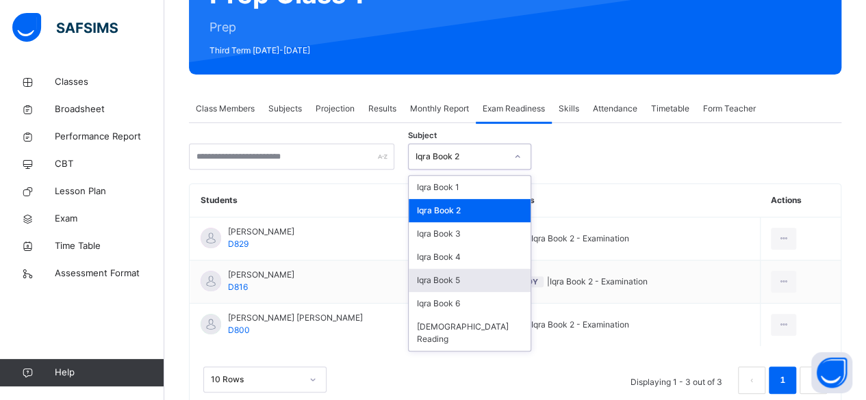
click at [485, 282] on div "Iqra Book 5" at bounding box center [470, 280] width 122 height 23
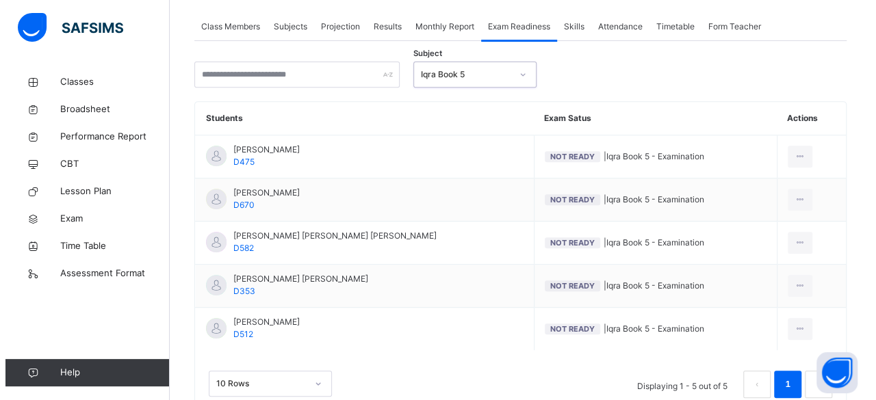
scroll to position [245, 0]
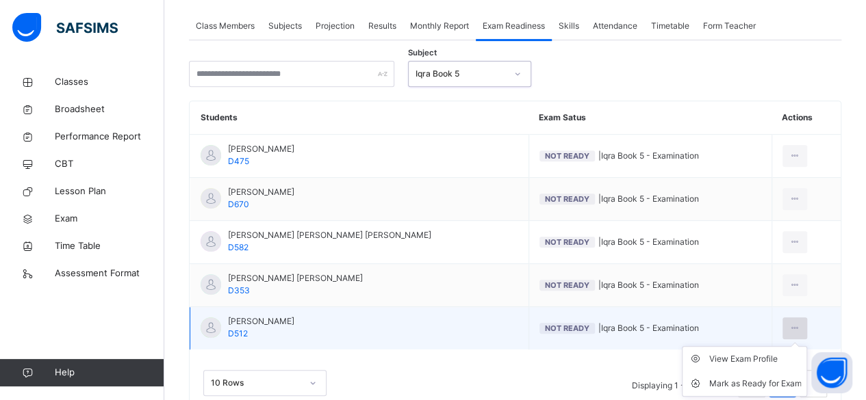
click at [797, 326] on icon at bounding box center [795, 328] width 12 height 12
click at [782, 381] on div "Mark as Ready for Exam" at bounding box center [754, 384] width 92 height 14
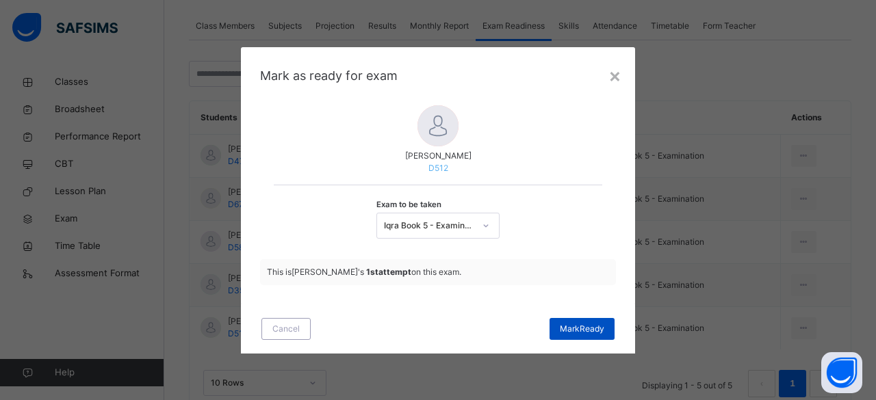
click at [586, 324] on span "[PERSON_NAME]" at bounding box center [582, 329] width 44 height 12
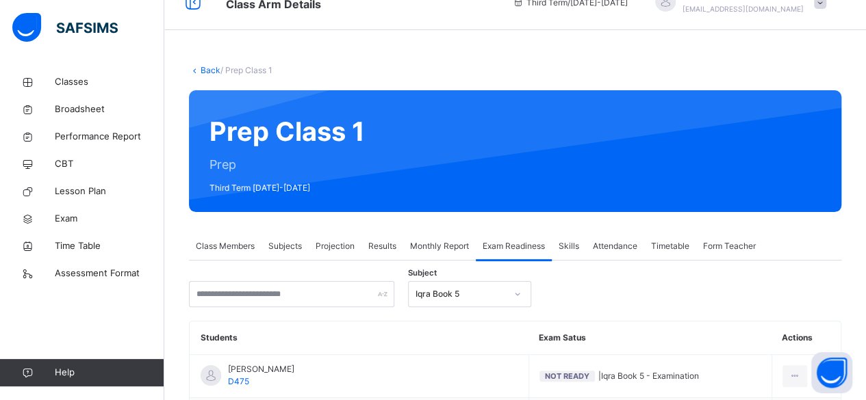
scroll to position [0, 0]
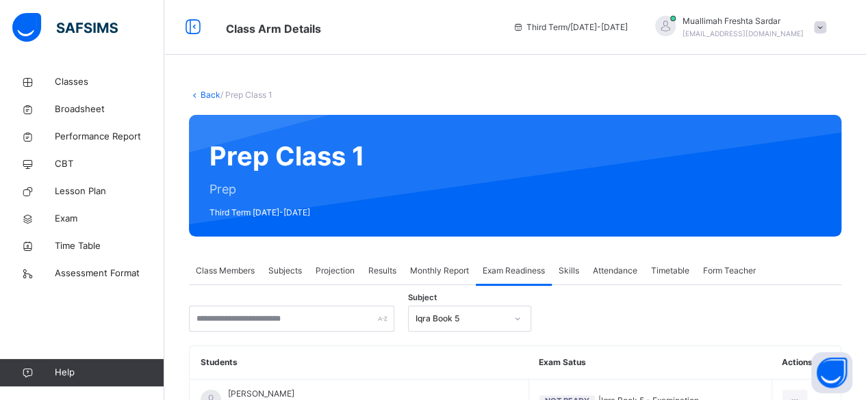
click at [341, 271] on span "Projection" at bounding box center [335, 271] width 39 height 12
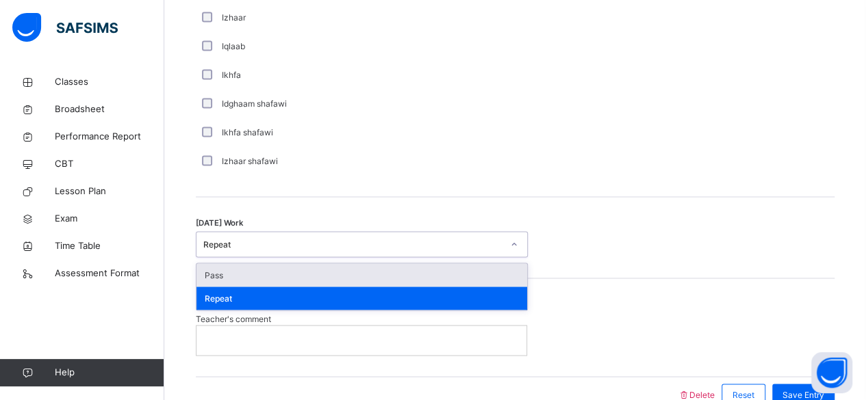
scroll to position [1074, 0]
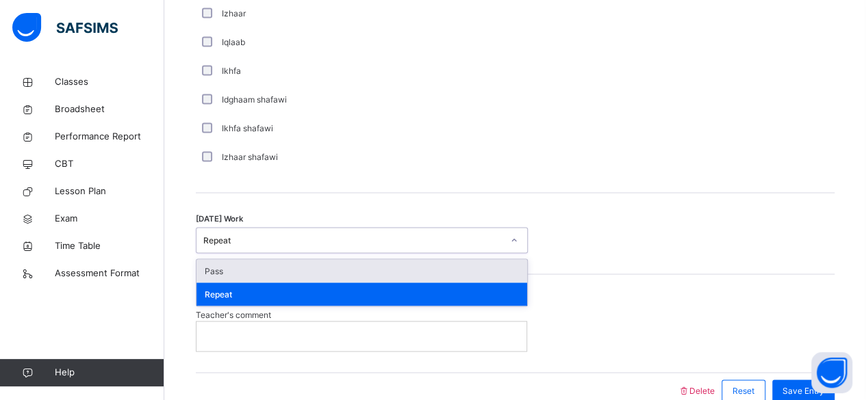
click at [507, 271] on div "Pass" at bounding box center [361, 270] width 331 height 23
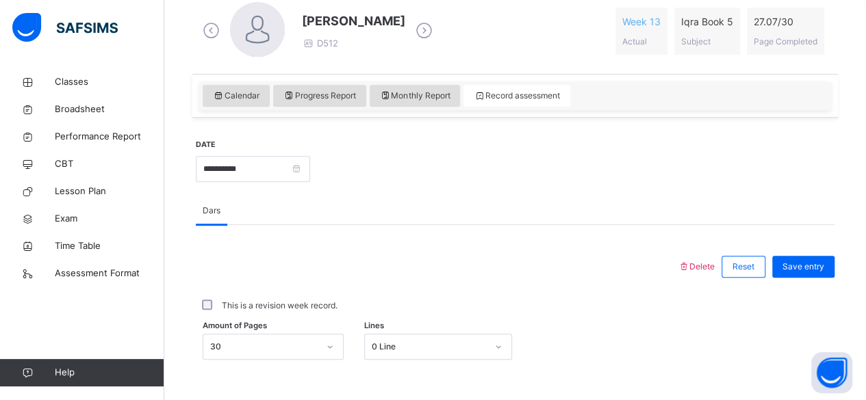
scroll to position [394, 0]
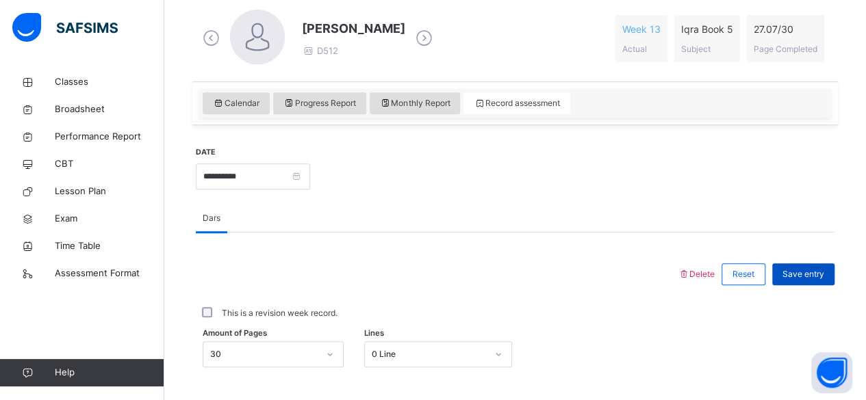
click at [813, 271] on span "Save entry" at bounding box center [803, 274] width 42 height 12
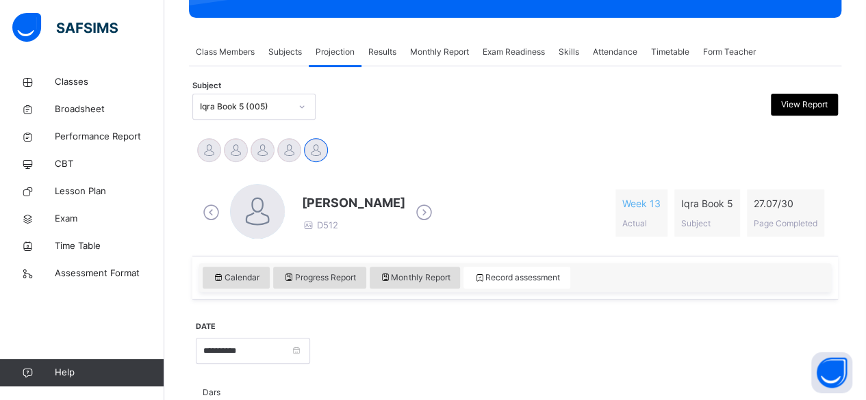
scroll to position [219, 0]
click at [412, 207] on icon at bounding box center [424, 213] width 24 height 21
click at [415, 208] on icon at bounding box center [424, 213] width 24 height 21
click at [435, 212] on icon at bounding box center [424, 213] width 24 height 21
click at [436, 216] on icon at bounding box center [424, 213] width 24 height 21
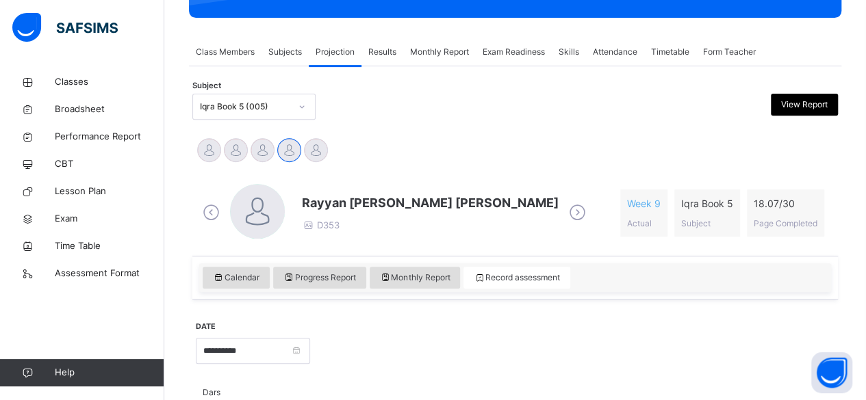
click at [565, 218] on icon at bounding box center [577, 213] width 24 height 21
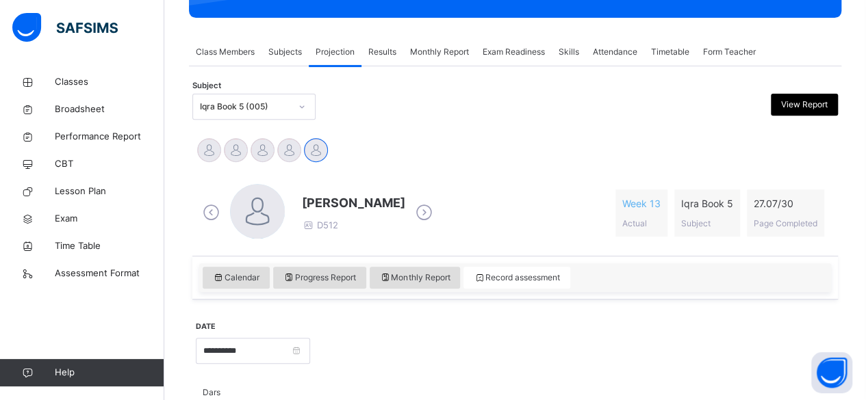
click at [412, 215] on icon at bounding box center [424, 213] width 24 height 21
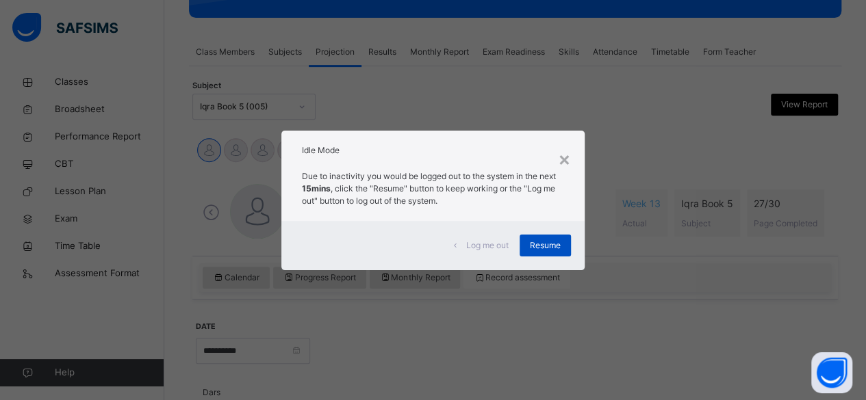
click at [554, 248] on span "Resume" at bounding box center [545, 246] width 31 height 12
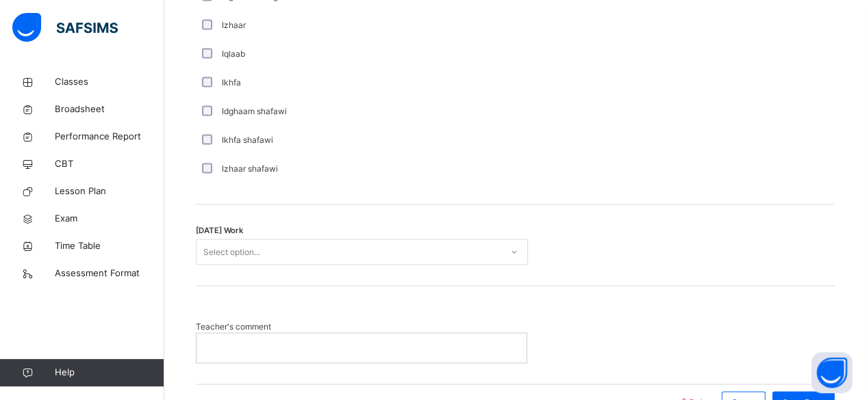
scroll to position [1064, 0]
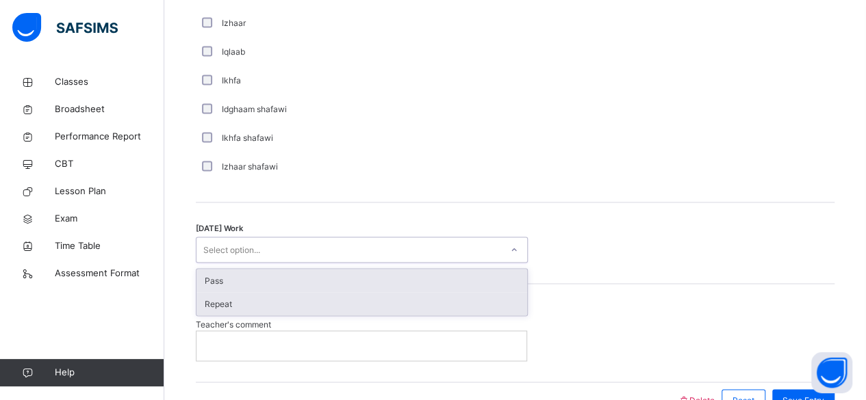
click at [457, 301] on div "Repeat" at bounding box center [361, 303] width 331 height 23
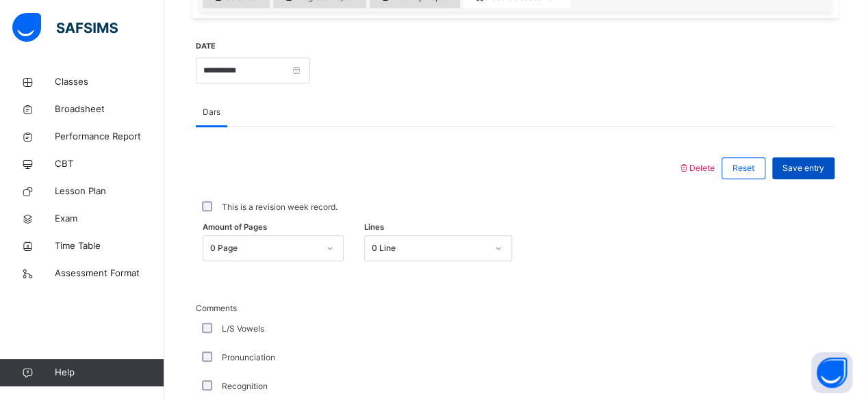
click at [814, 168] on span "Save entry" at bounding box center [803, 168] width 42 height 12
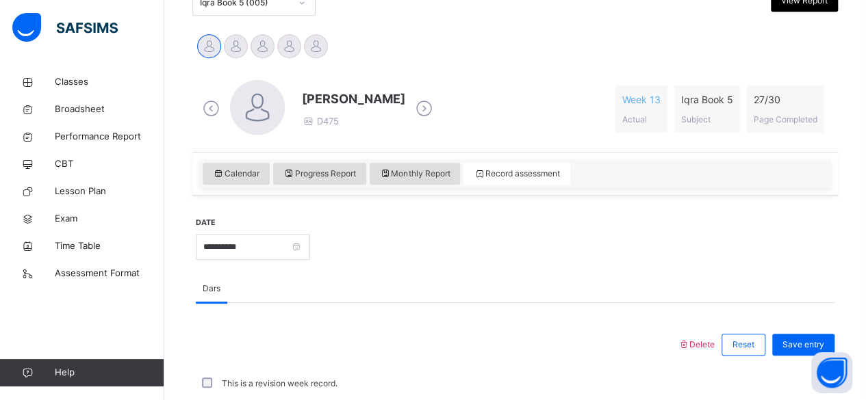
scroll to position [322, 0]
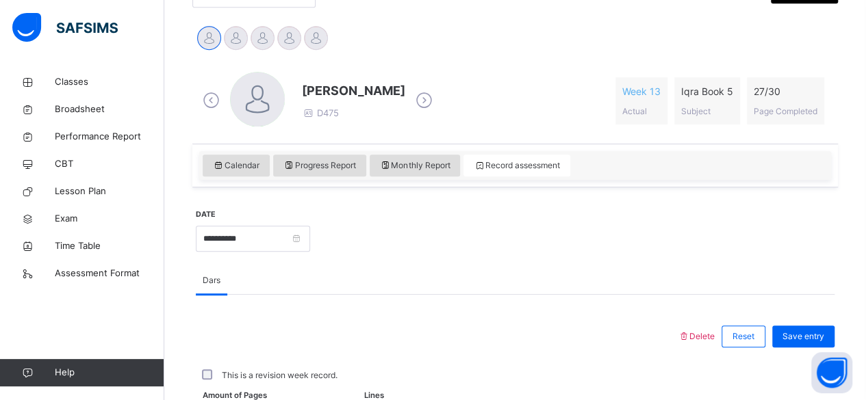
click at [414, 101] on icon at bounding box center [424, 100] width 24 height 21
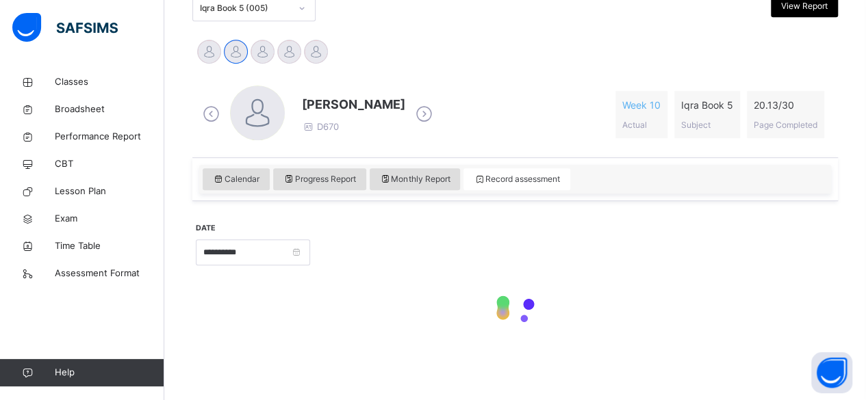
scroll to position [316, 0]
click at [427, 116] on div "[PERSON_NAME] D670" at bounding box center [317, 116] width 237 height 58
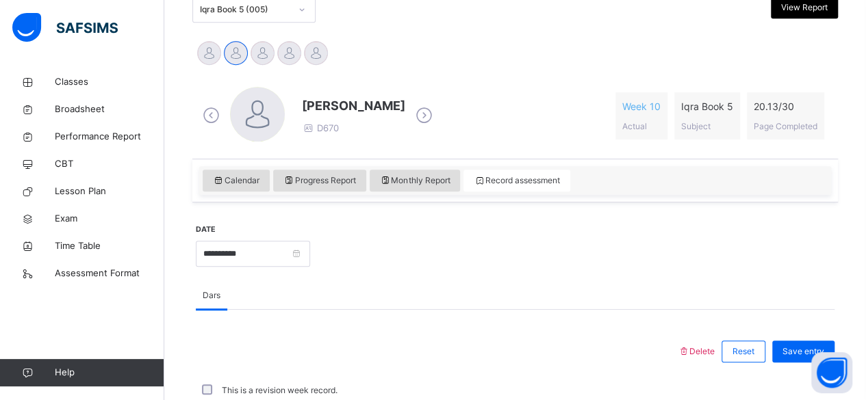
scroll to position [331, 0]
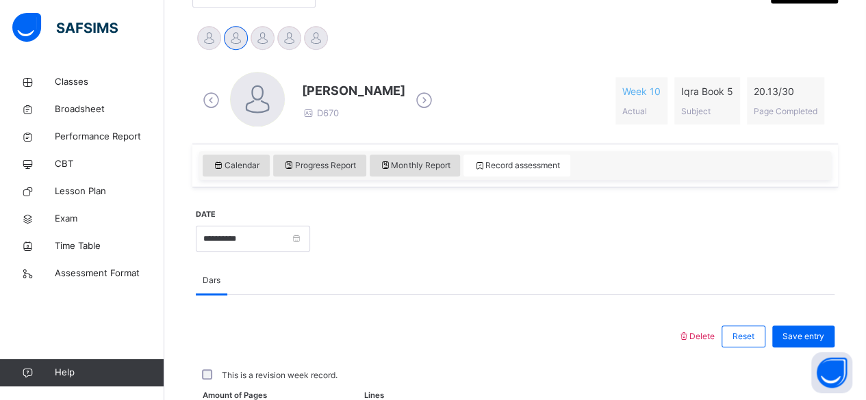
click at [427, 103] on icon at bounding box center [424, 100] width 24 height 21
click at [436, 99] on icon at bounding box center [424, 100] width 24 height 21
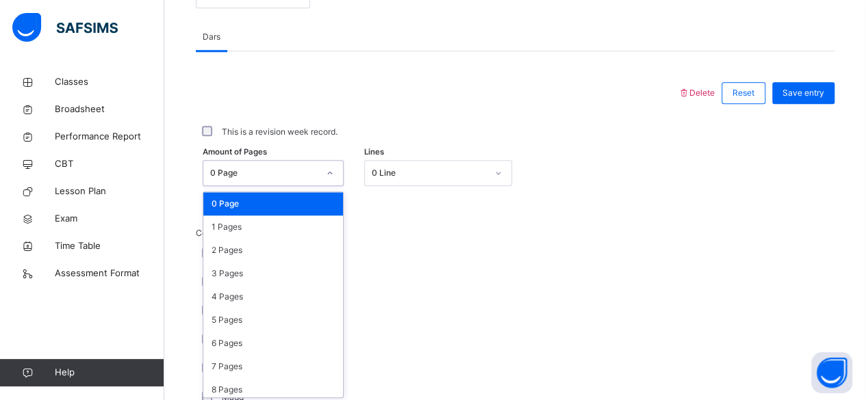
scroll to position [576, 0]
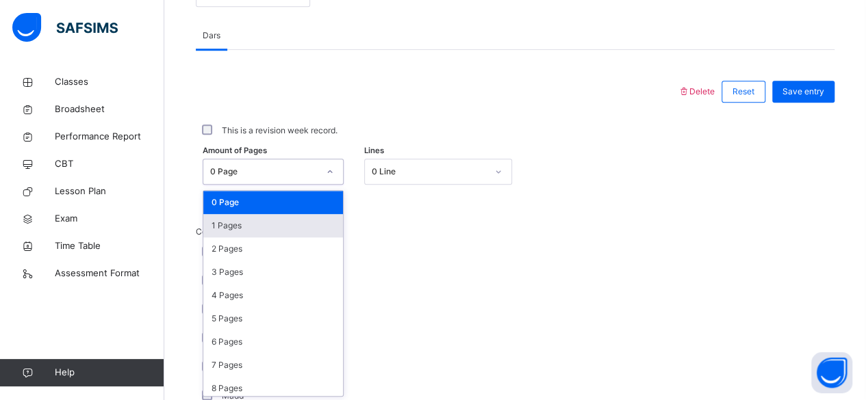
click at [283, 231] on div "1 Pages" at bounding box center [273, 225] width 140 height 23
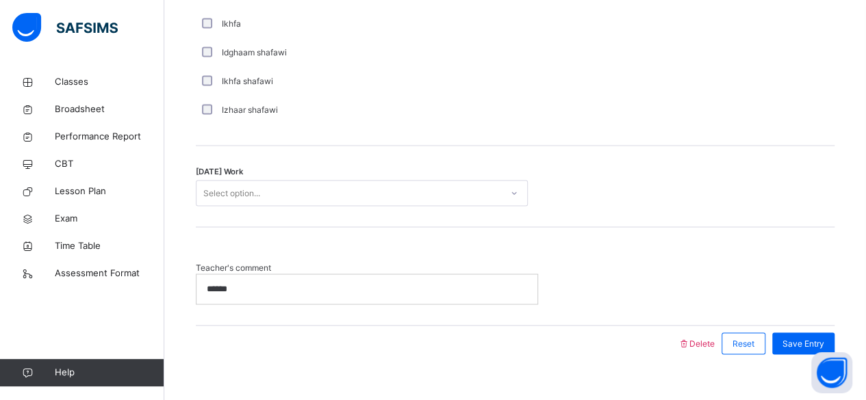
scroll to position [1127, 0]
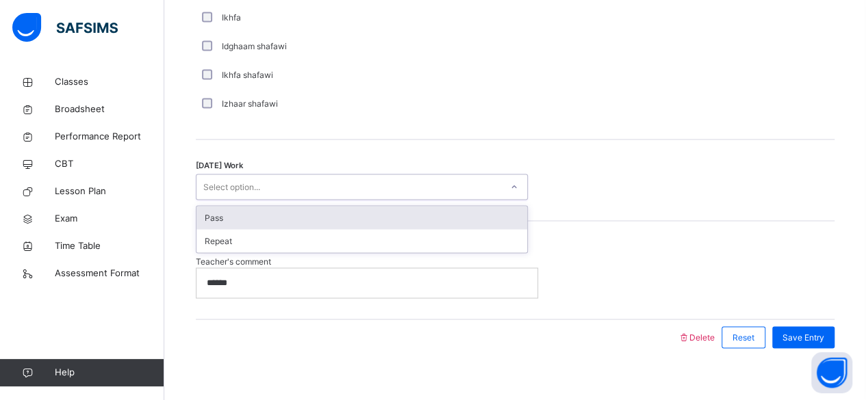
click at [457, 218] on div "Pass" at bounding box center [361, 217] width 331 height 23
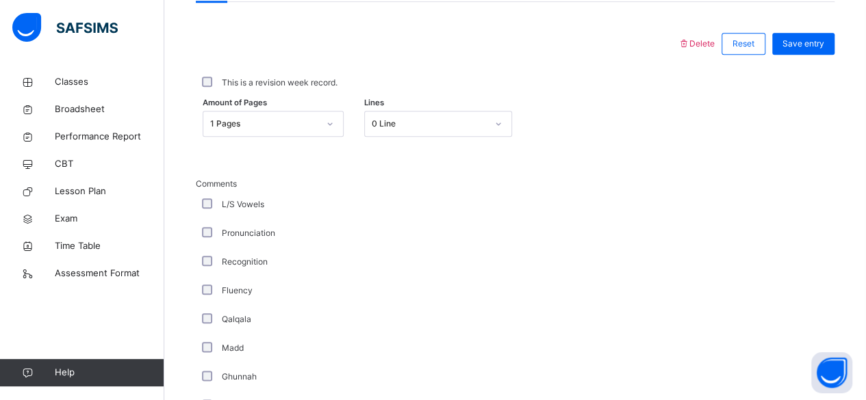
scroll to position [623, 0]
click at [821, 45] on span "Save entry" at bounding box center [803, 45] width 42 height 12
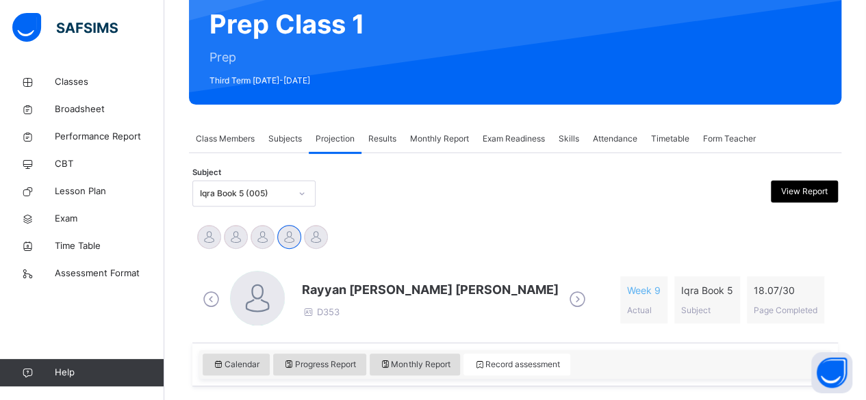
scroll to position [131, 0]
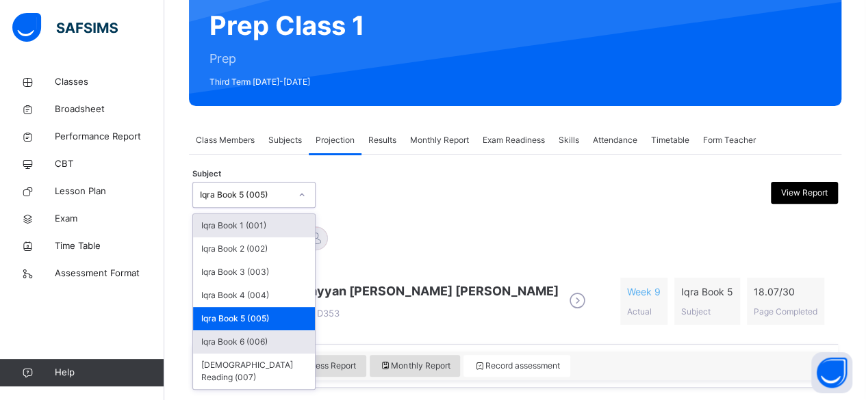
click at [296, 344] on div "Iqra Book 6 (006)" at bounding box center [254, 342] width 122 height 23
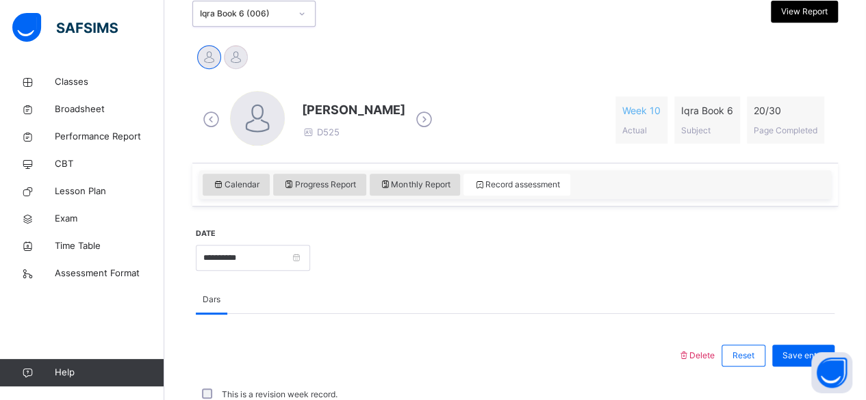
scroll to position [323, 0]
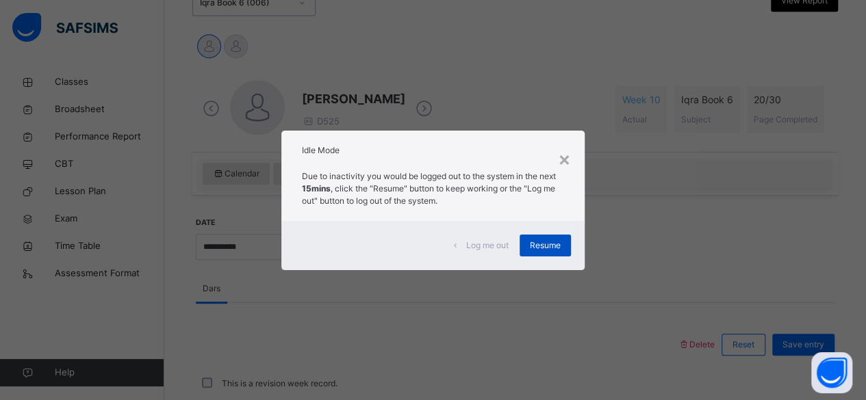
click at [545, 251] on span "Resume" at bounding box center [545, 246] width 31 height 12
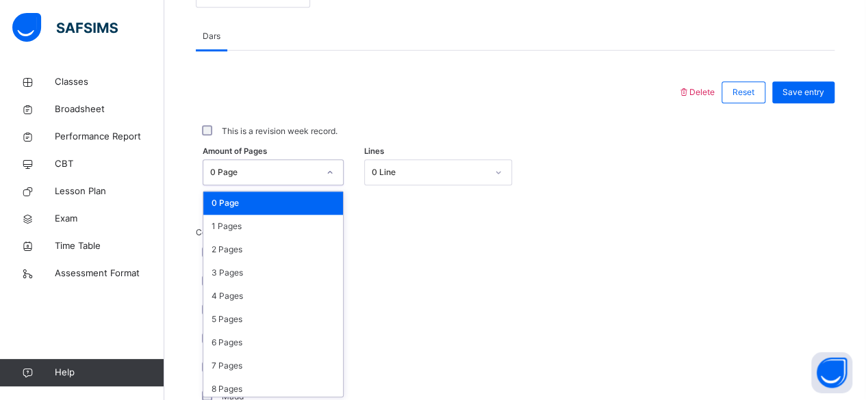
scroll to position [576, 0]
click at [267, 227] on div "1 Pages" at bounding box center [273, 225] width 140 height 23
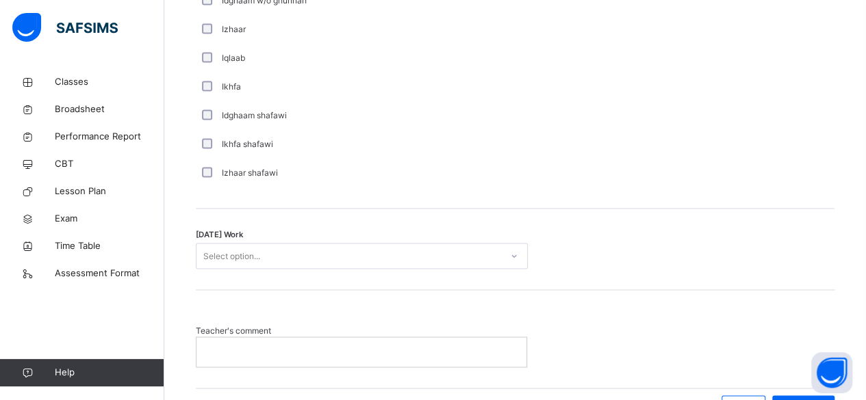
scroll to position [1070, 0]
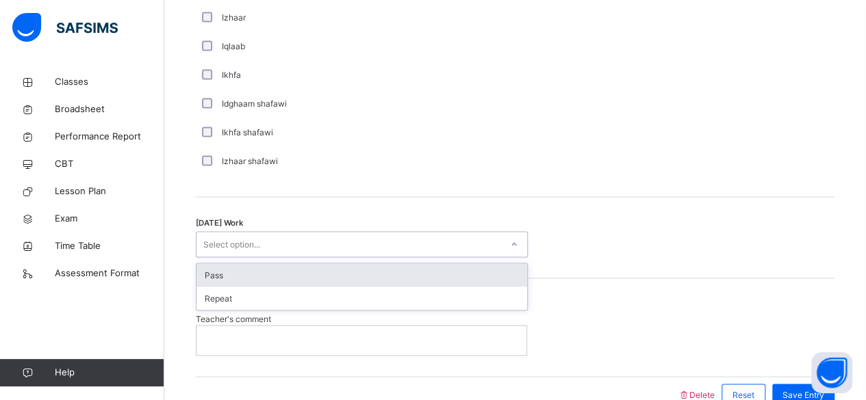
click at [500, 270] on div "Pass" at bounding box center [361, 275] width 331 height 23
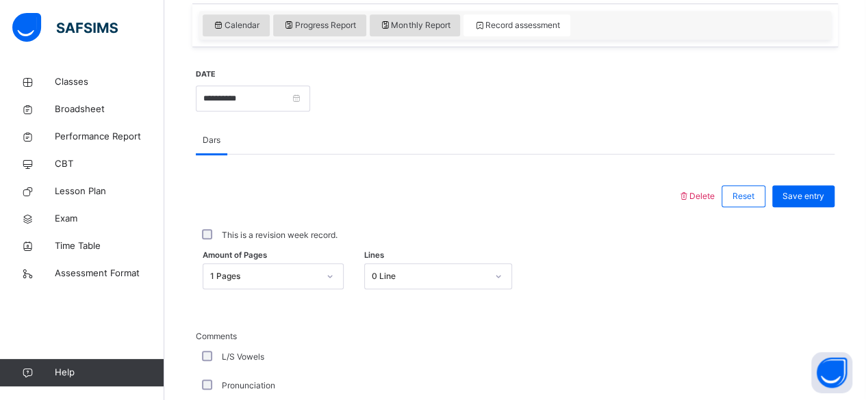
scroll to position [461, 0]
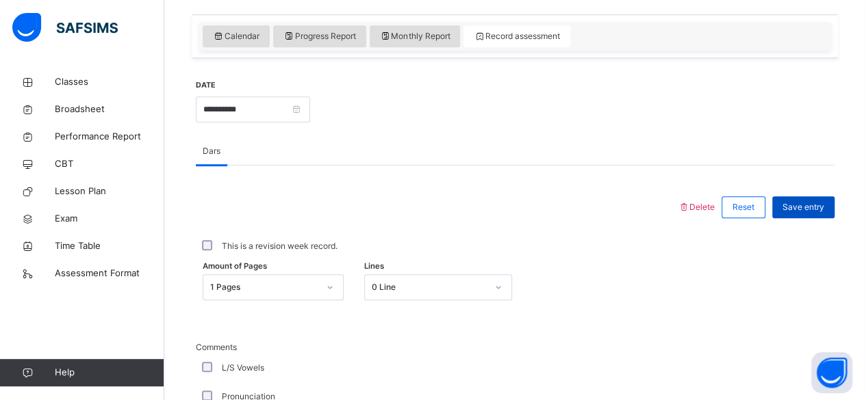
click at [808, 205] on span "Save entry" at bounding box center [803, 207] width 42 height 12
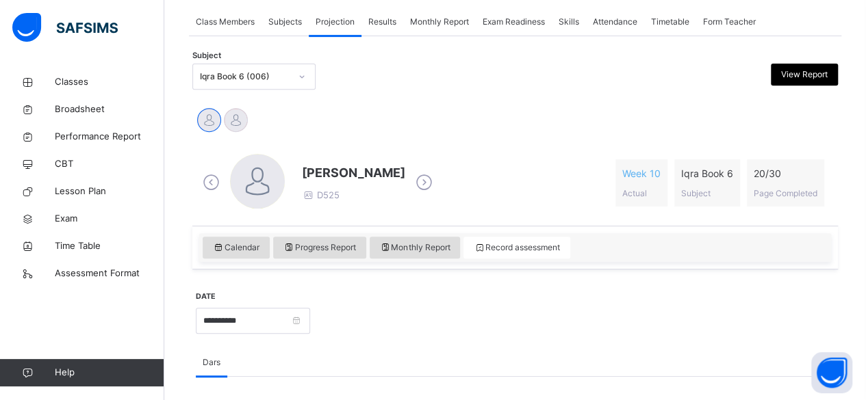
scroll to position [246, 0]
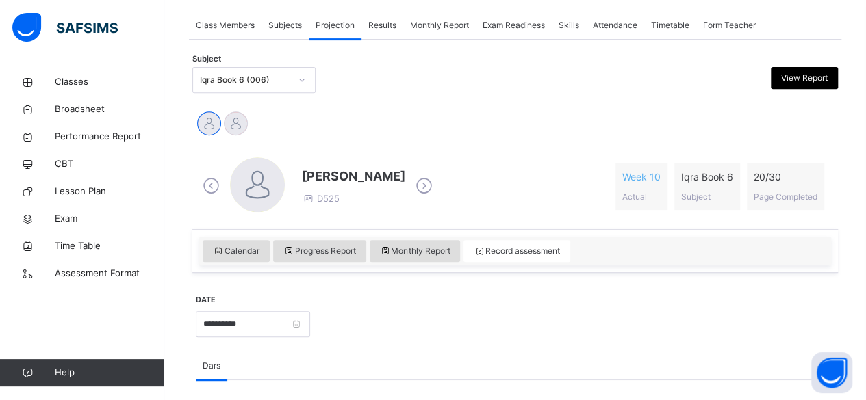
click at [436, 184] on icon at bounding box center [424, 186] width 24 height 21
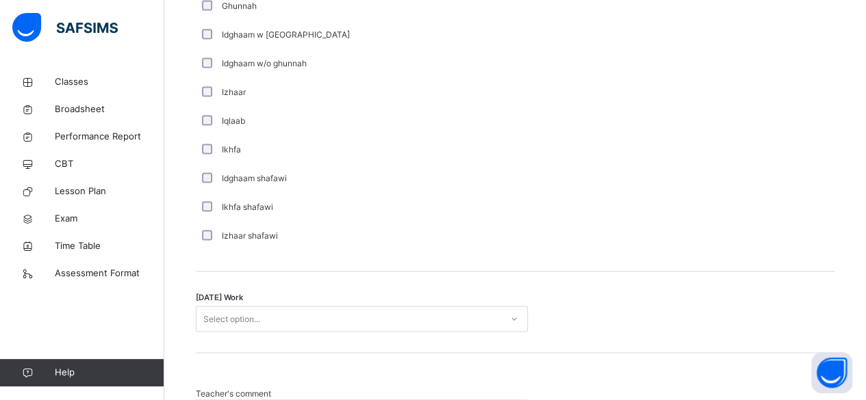
scroll to position [997, 0]
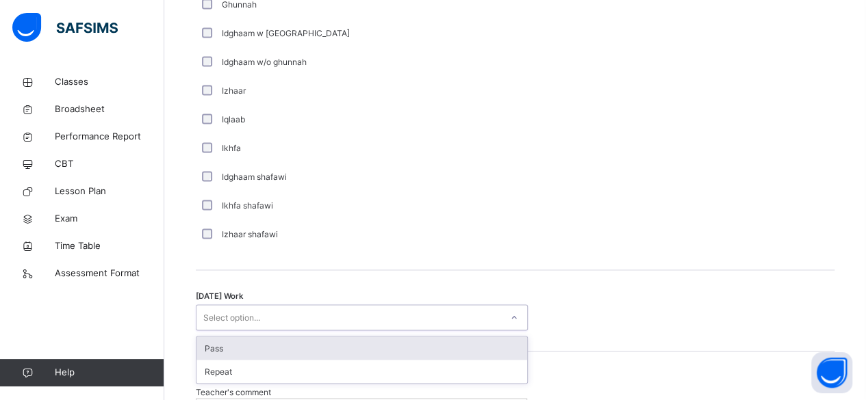
click at [455, 342] on div "Pass" at bounding box center [361, 348] width 331 height 23
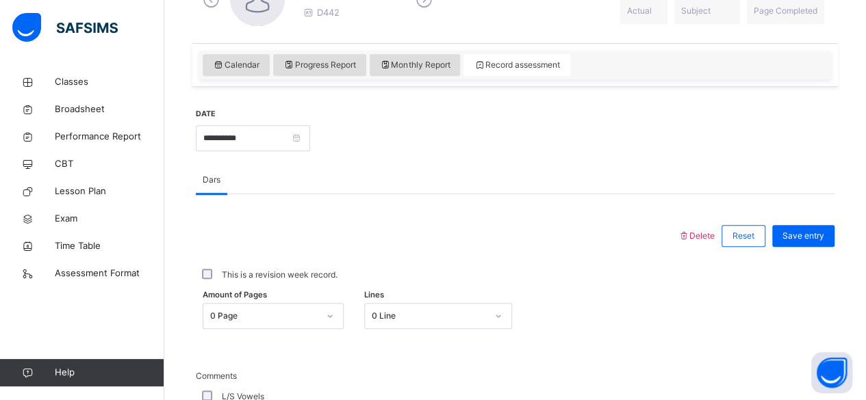
scroll to position [430, 0]
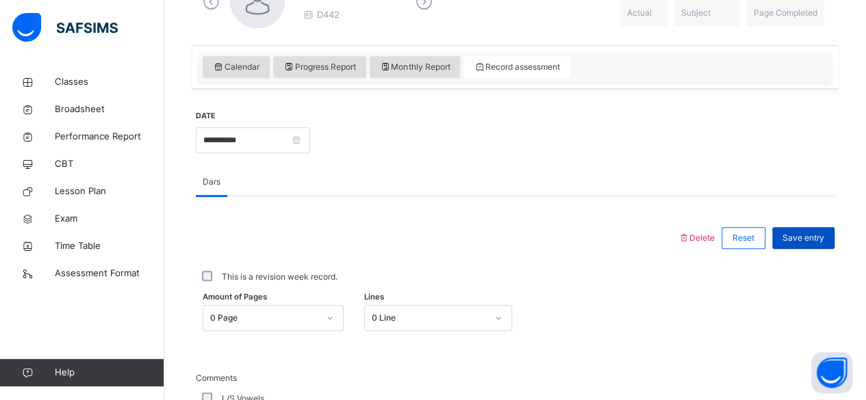
click at [816, 232] on span "Save entry" at bounding box center [803, 238] width 42 height 12
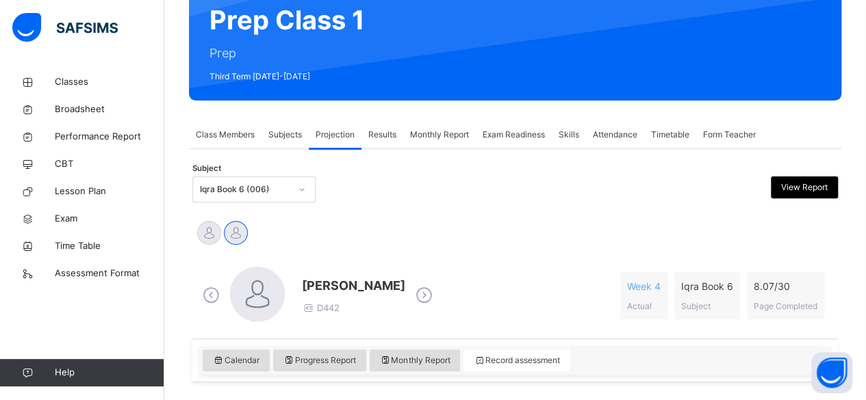
scroll to position [119, 0]
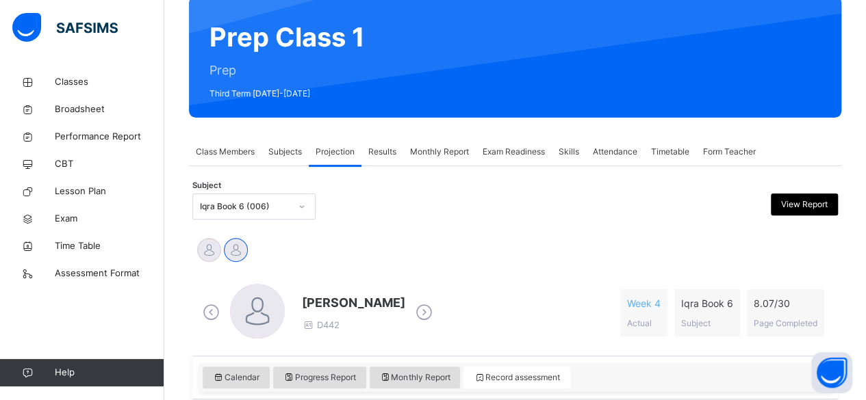
click at [617, 155] on span "Attendance" at bounding box center [615, 152] width 44 height 12
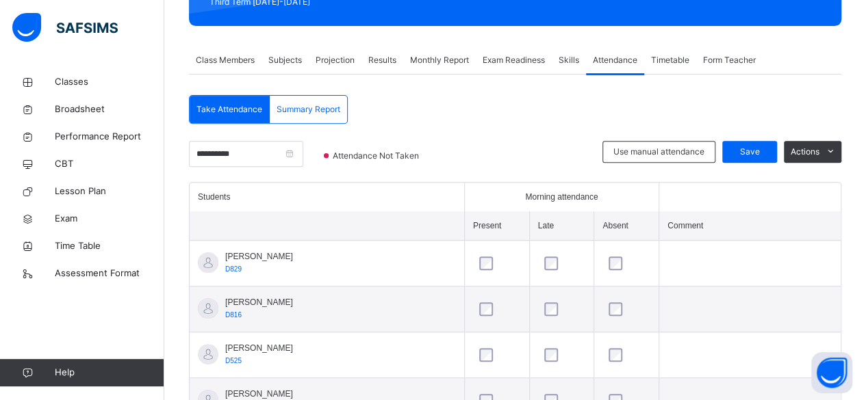
scroll to position [207, 0]
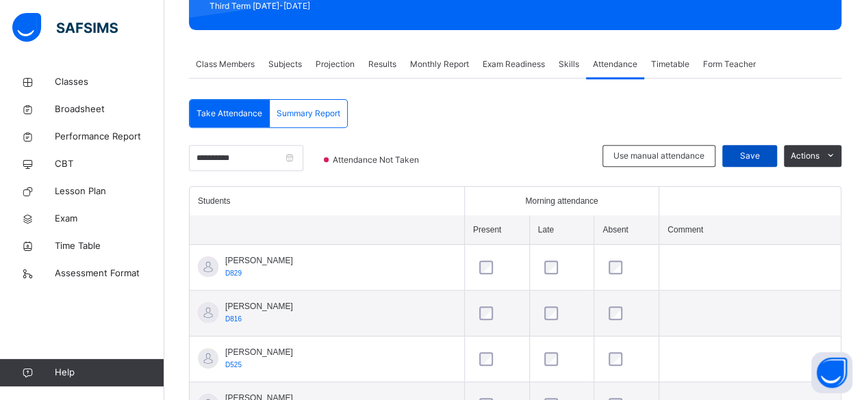
click at [760, 157] on span "Save" at bounding box center [749, 156] width 34 height 12
